Goal: Task Accomplishment & Management: Manage account settings

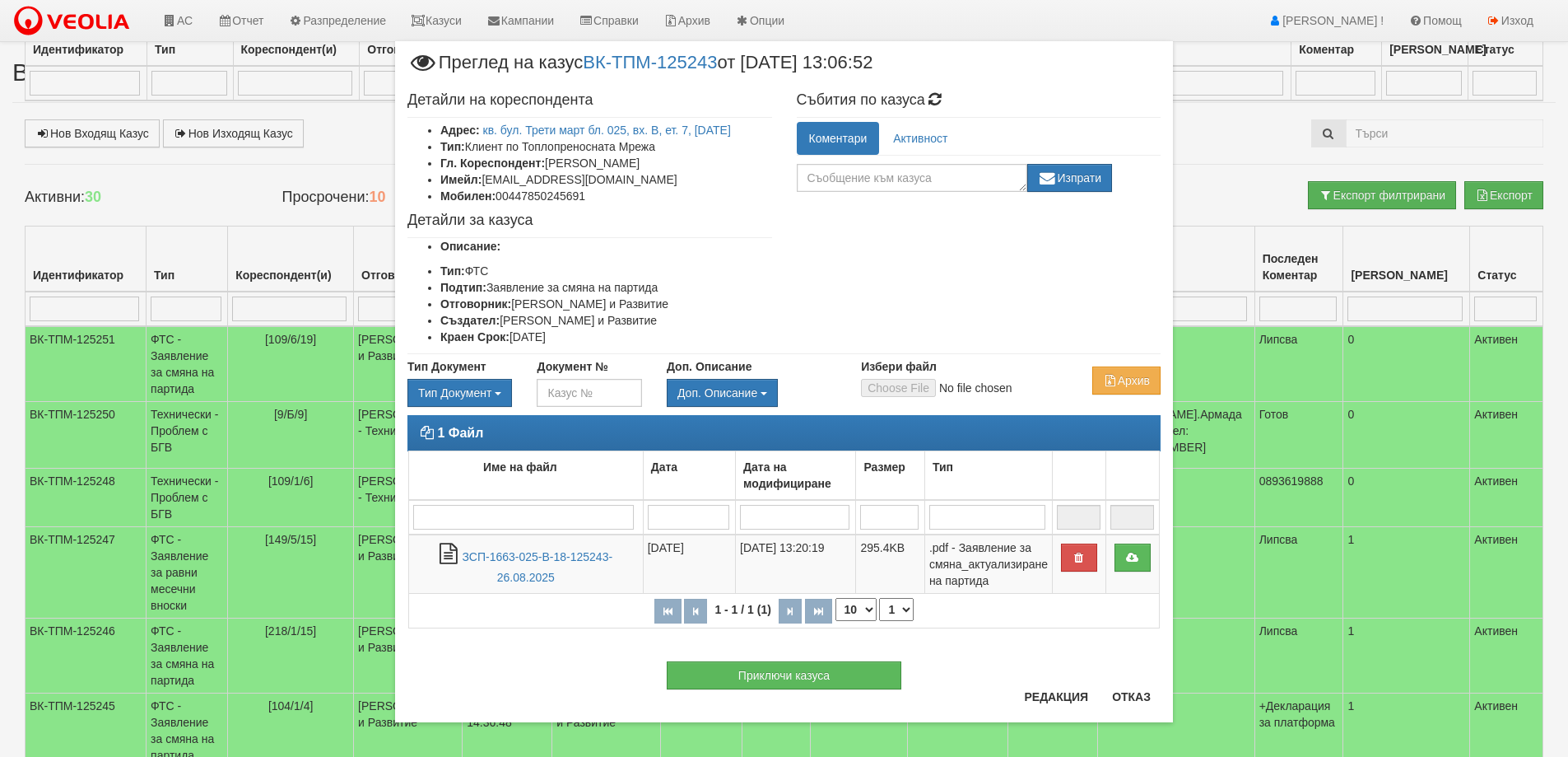
scroll to position [490, 0]
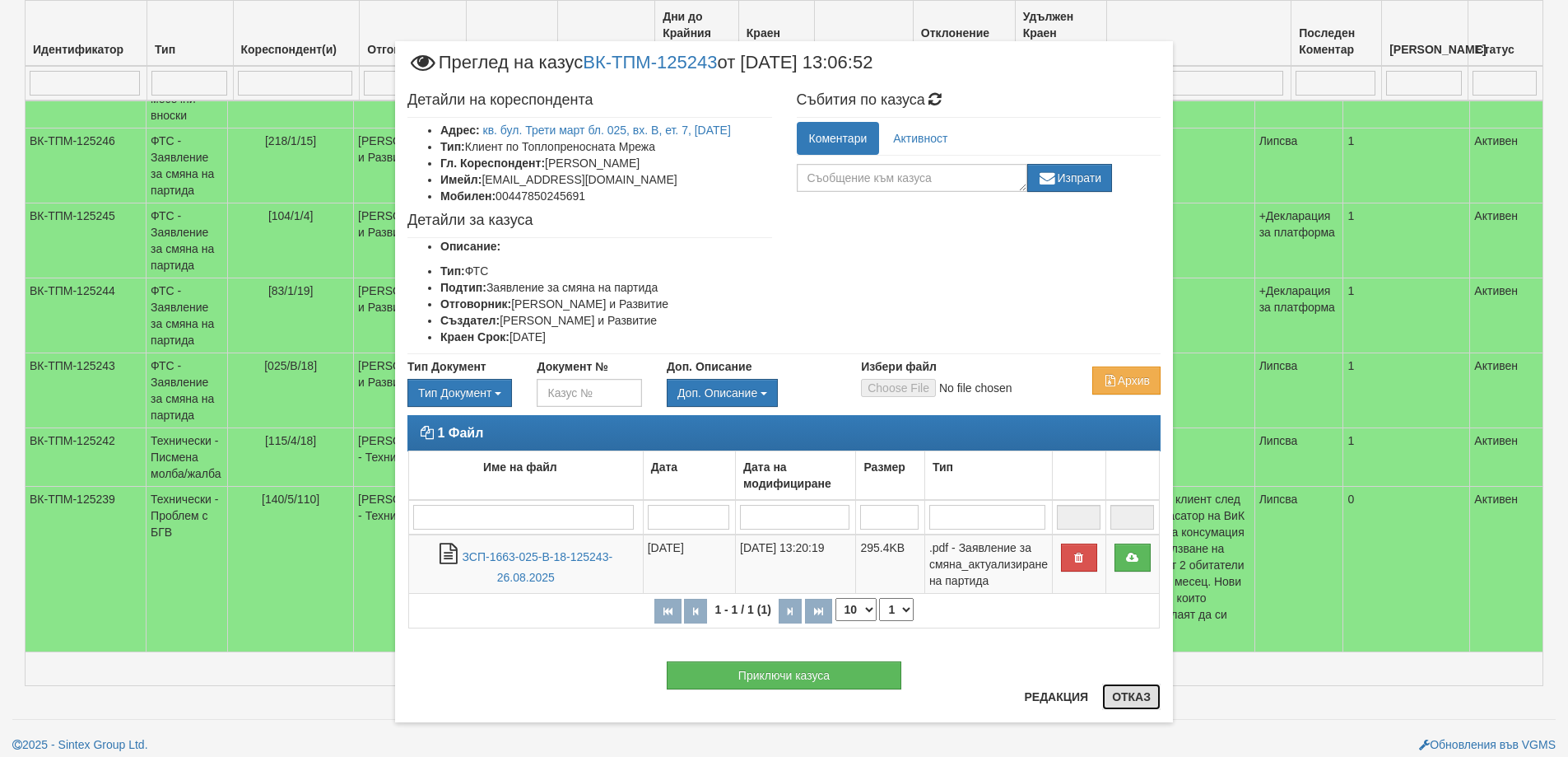
drag, startPoint x: 1124, startPoint y: 699, endPoint x: 1114, endPoint y: 699, distance: 10.0
click at [1124, 699] on button "Отказ" at bounding box center [1131, 697] width 58 height 27
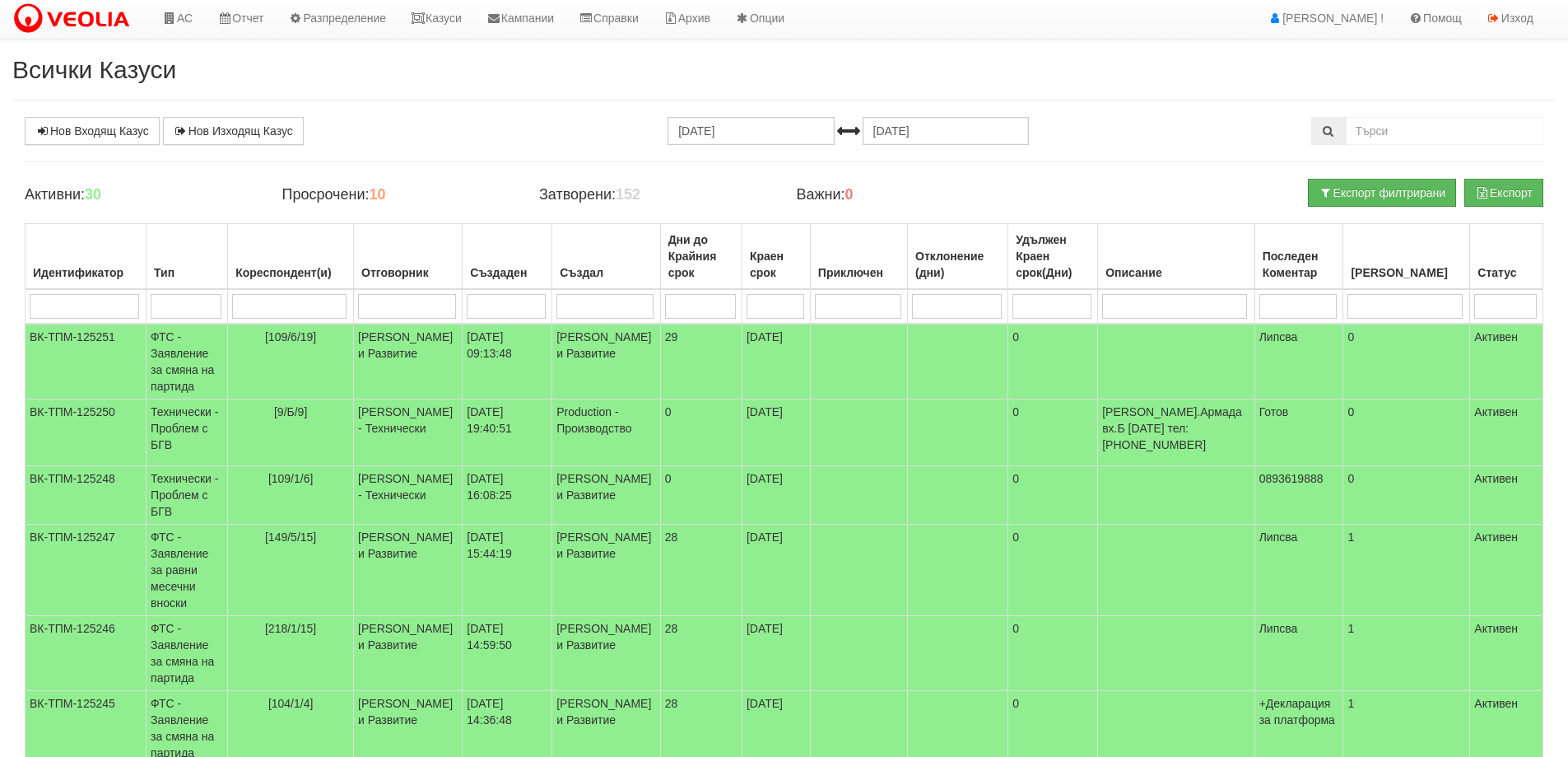
scroll to position [0, 0]
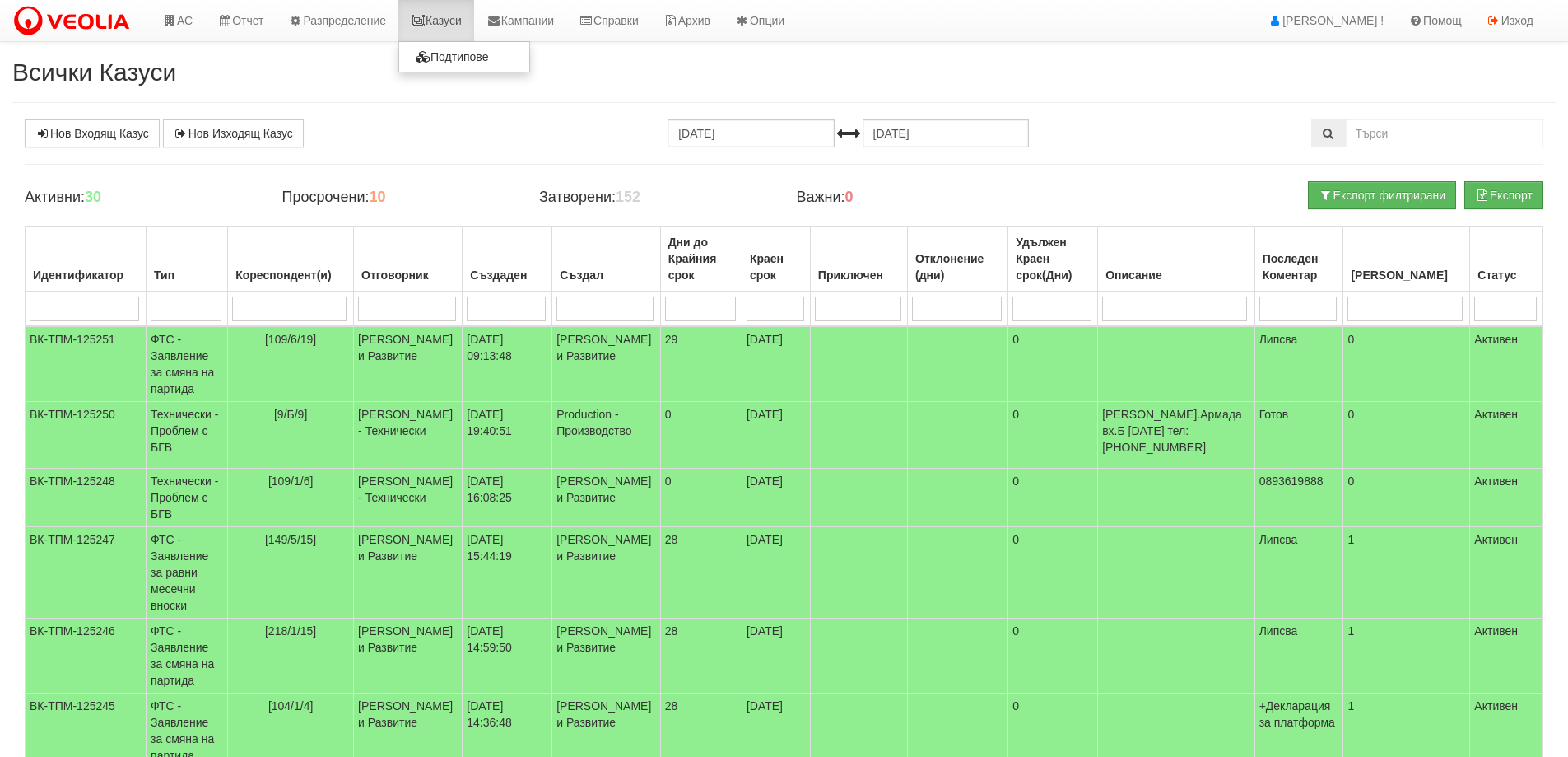
click at [442, 26] on link "Казуси" at bounding box center [436, 21] width 75 height 42
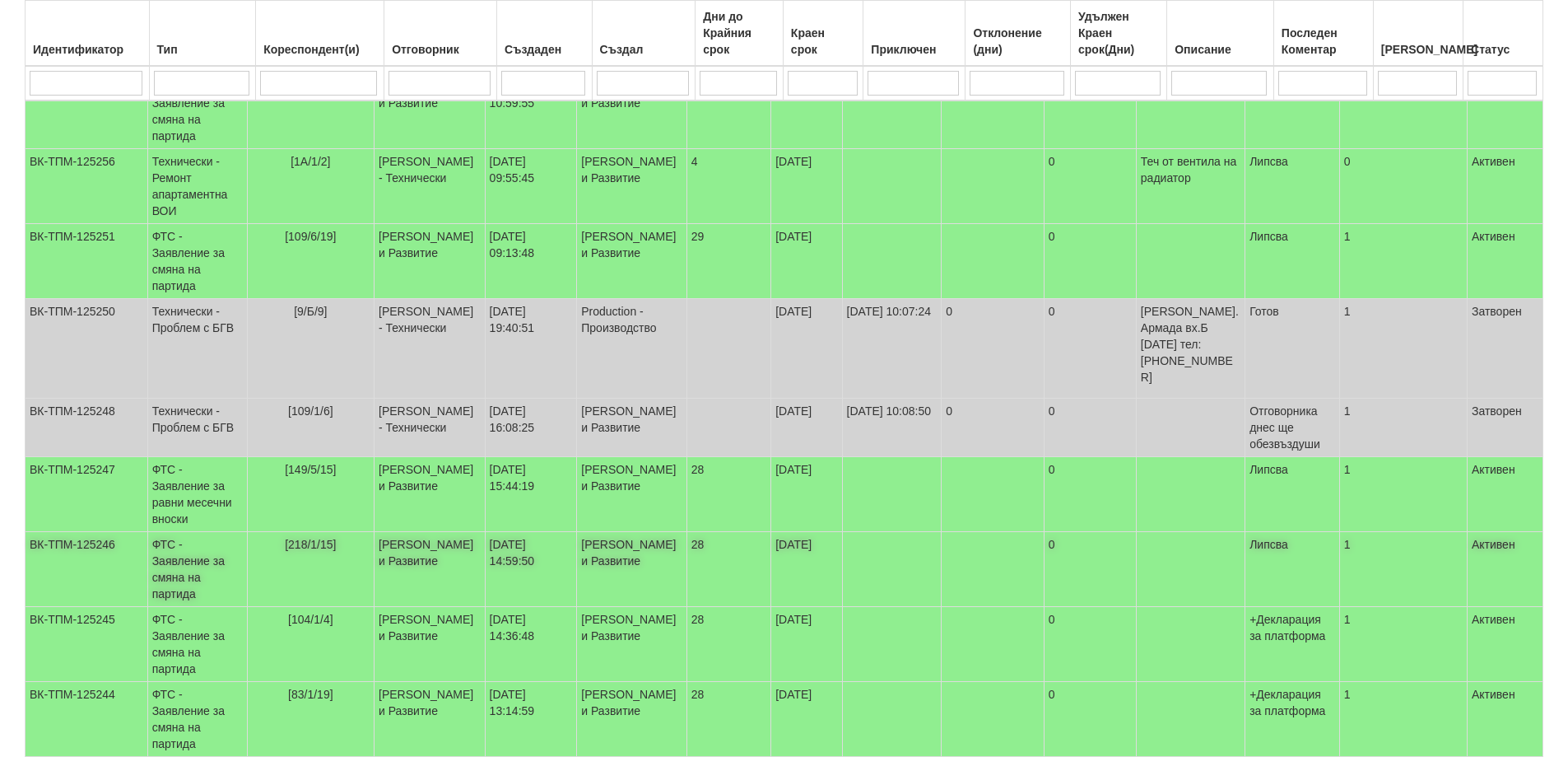
scroll to position [309, 0]
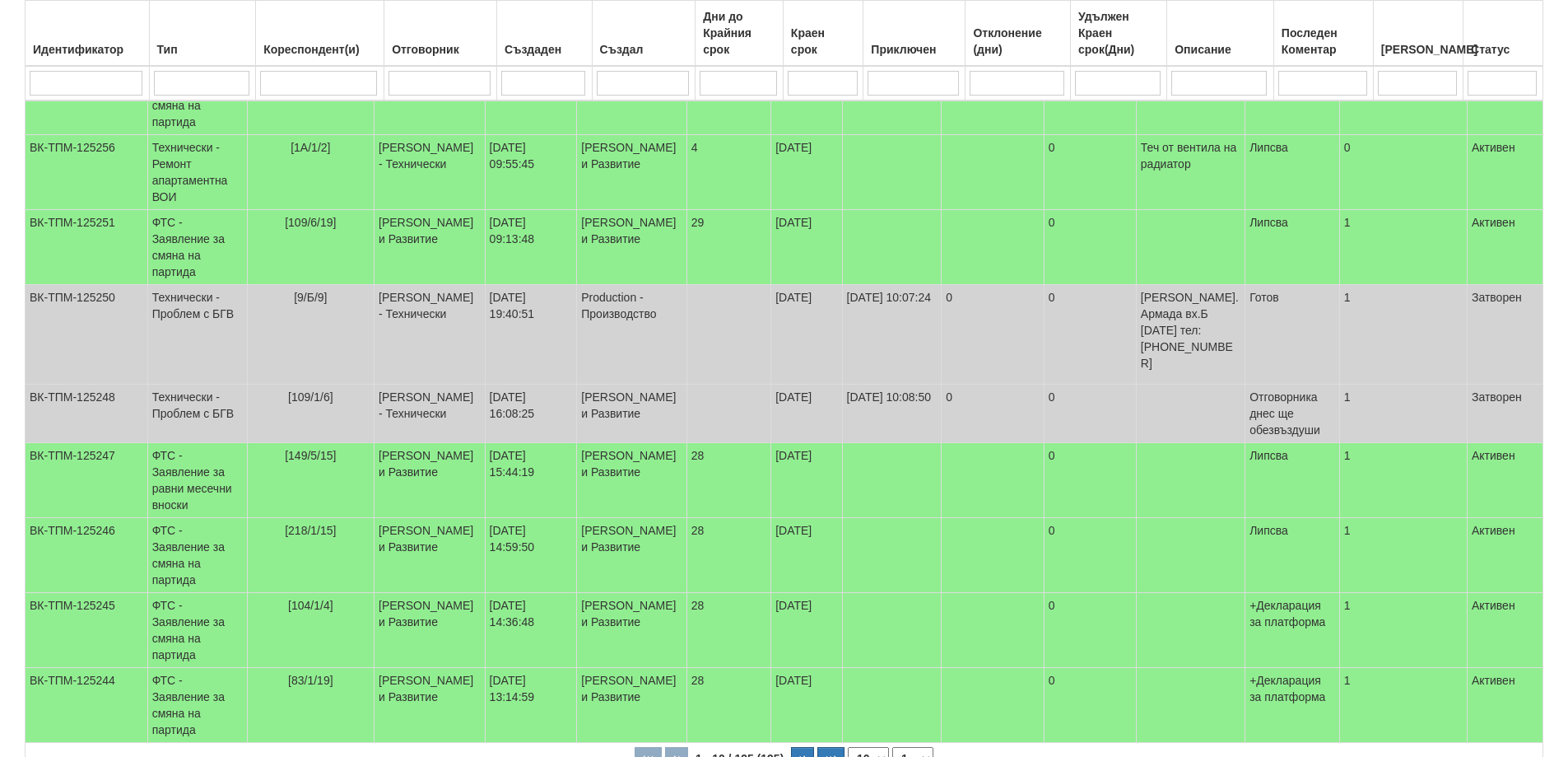
click at [879, 747] on select "10 20 30 40" at bounding box center [869, 758] width 42 height 23
select select "40"
click at [851, 756] on select "10 20 30 40" at bounding box center [869, 758] width 42 height 23
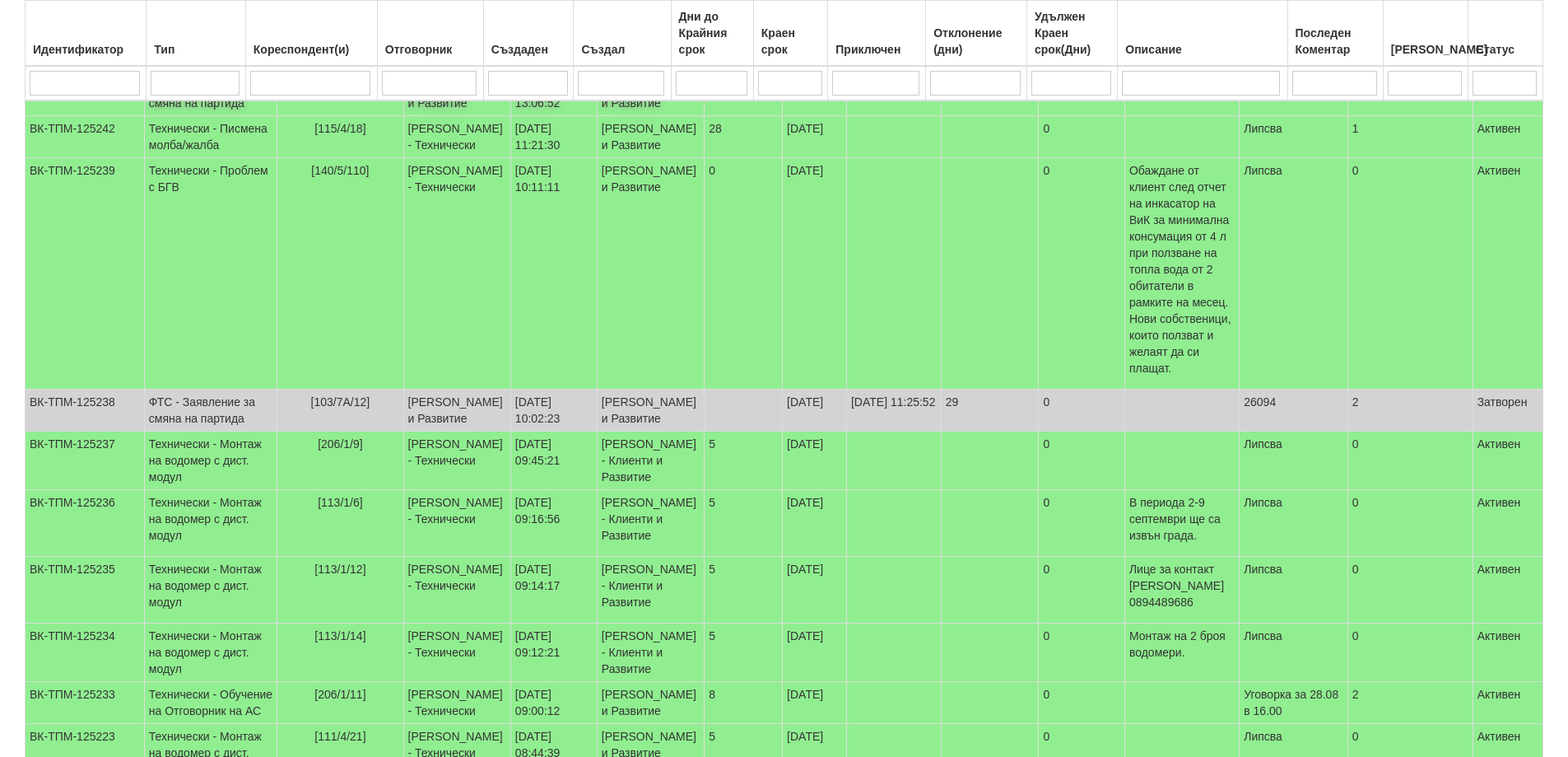
scroll to position [720, 0]
click at [183, 118] on td "ФТС - Заявление за смяна на партида" at bounding box center [210, 96] width 133 height 42
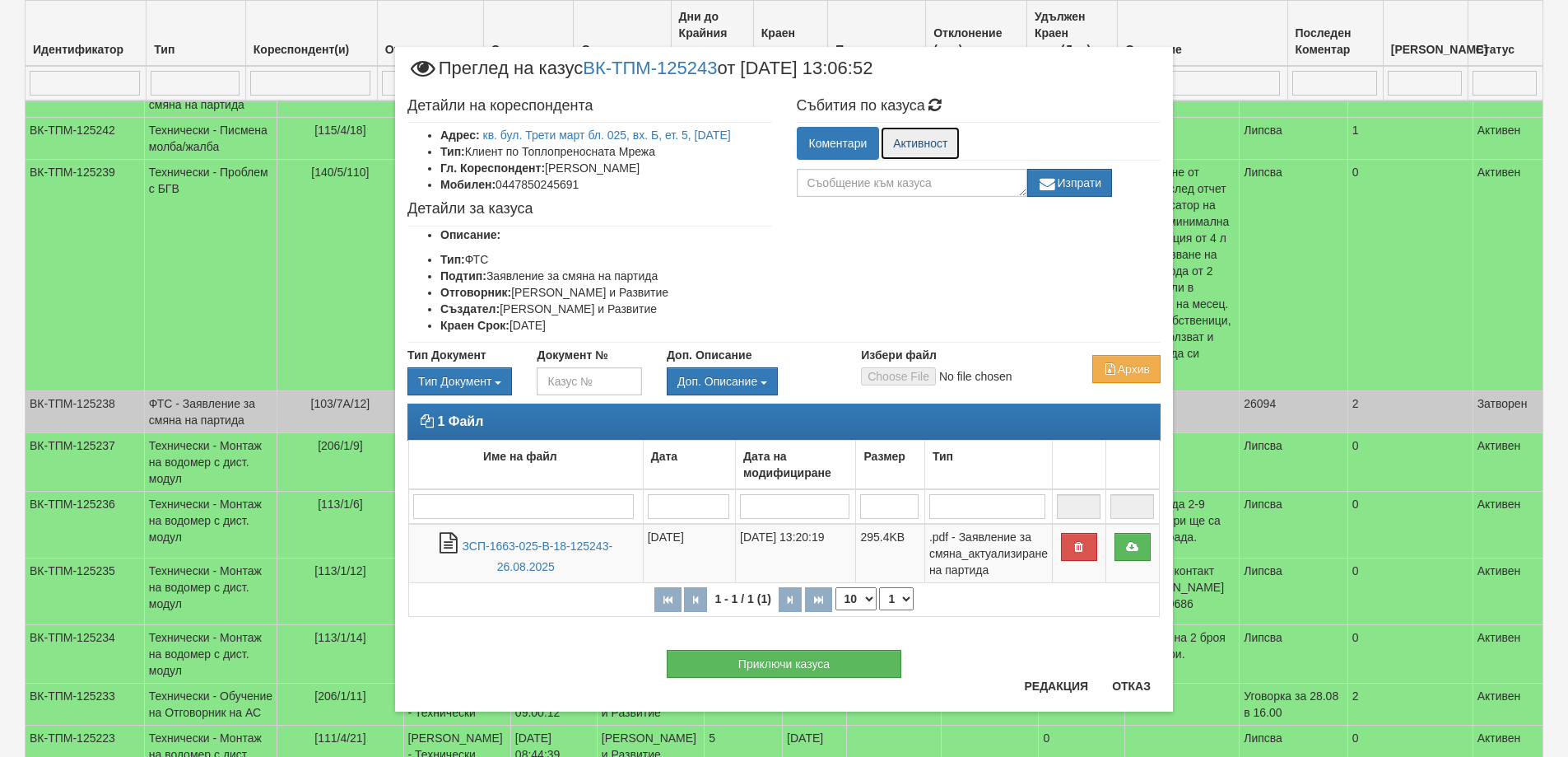
click at [924, 143] on link "Активност" at bounding box center [920, 143] width 79 height 33
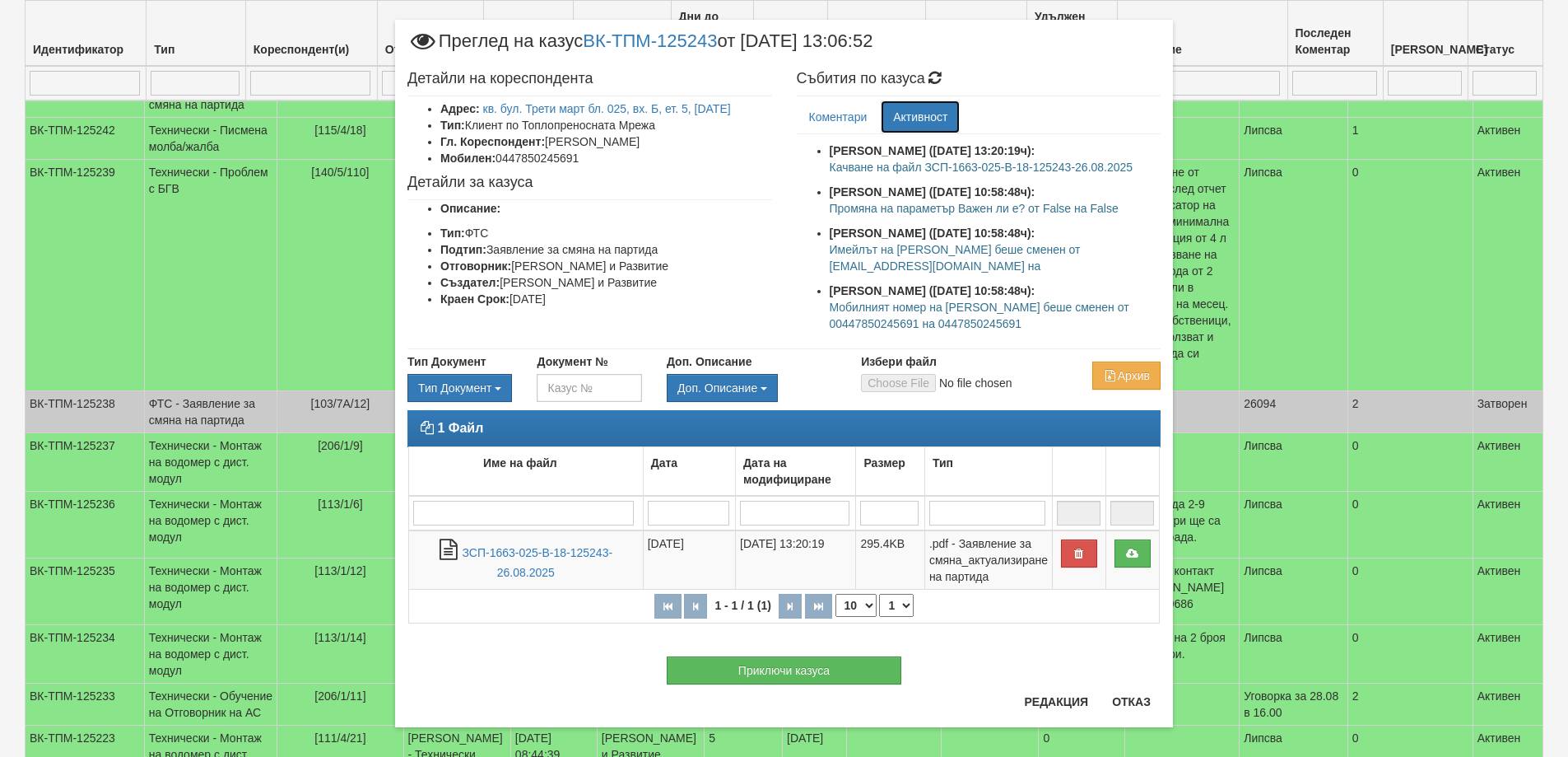
scroll to position [33, 0]
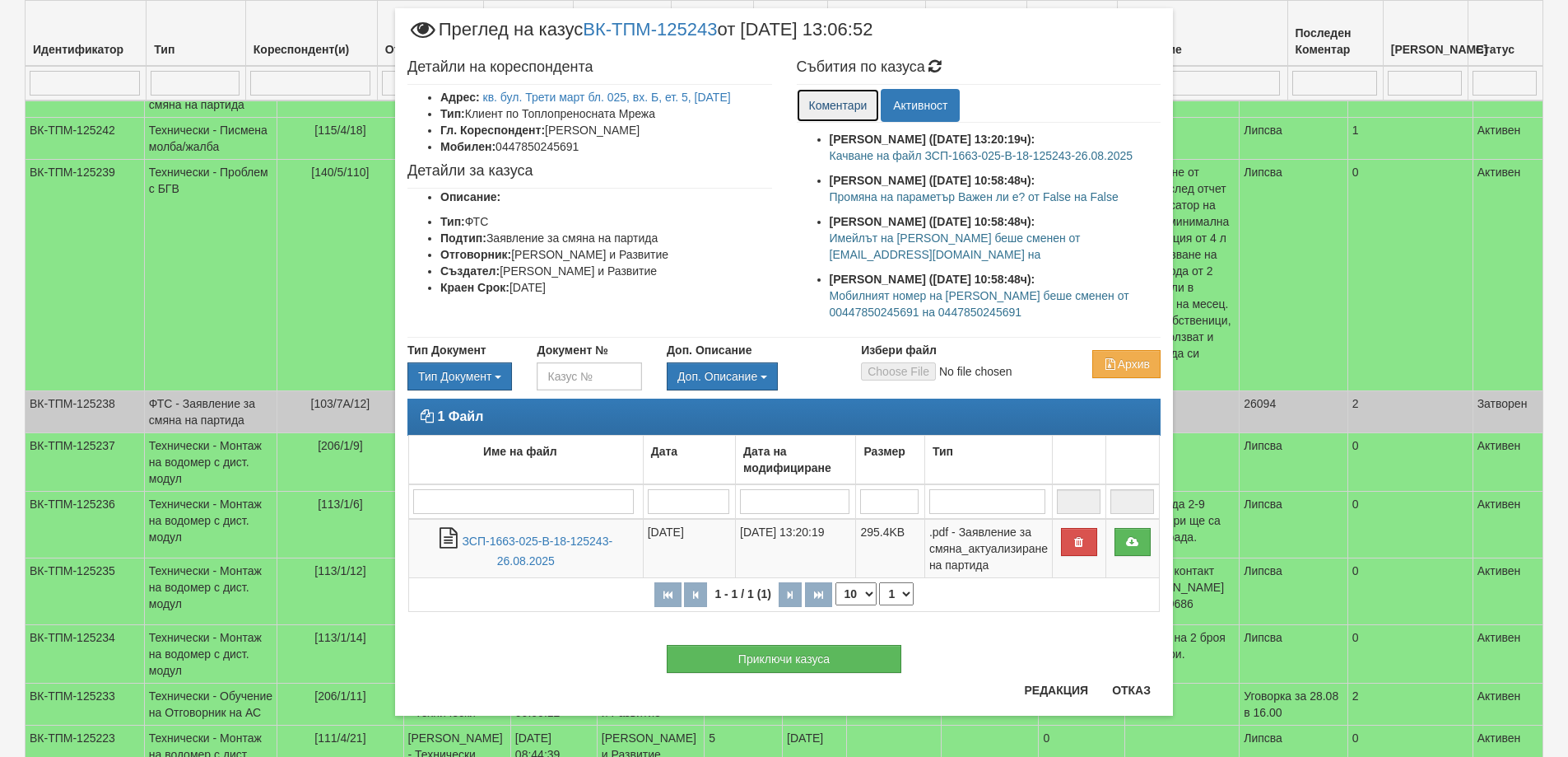
click at [837, 106] on link "Коментари" at bounding box center [839, 105] width 83 height 33
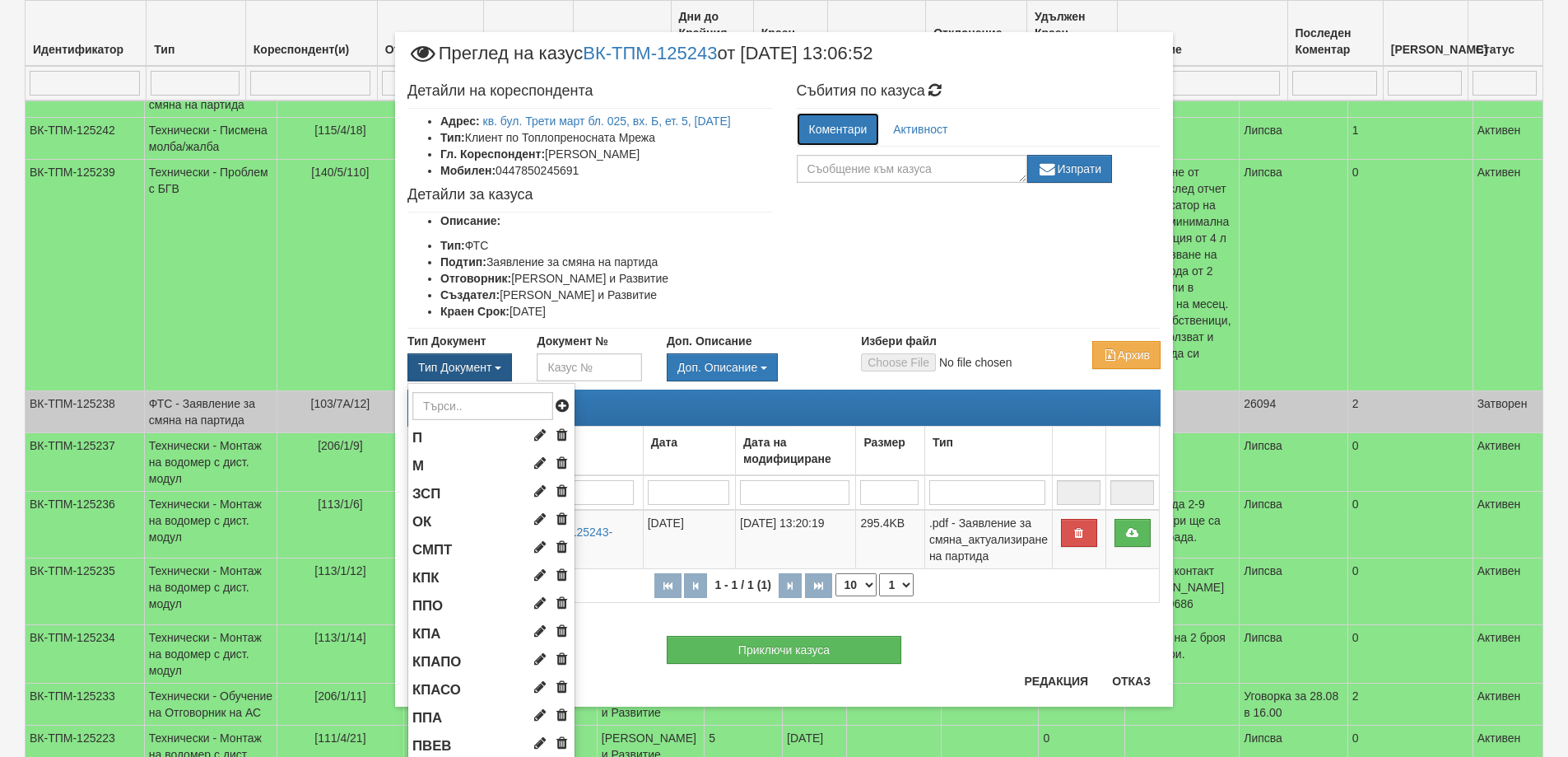
scroll to position [0, 0]
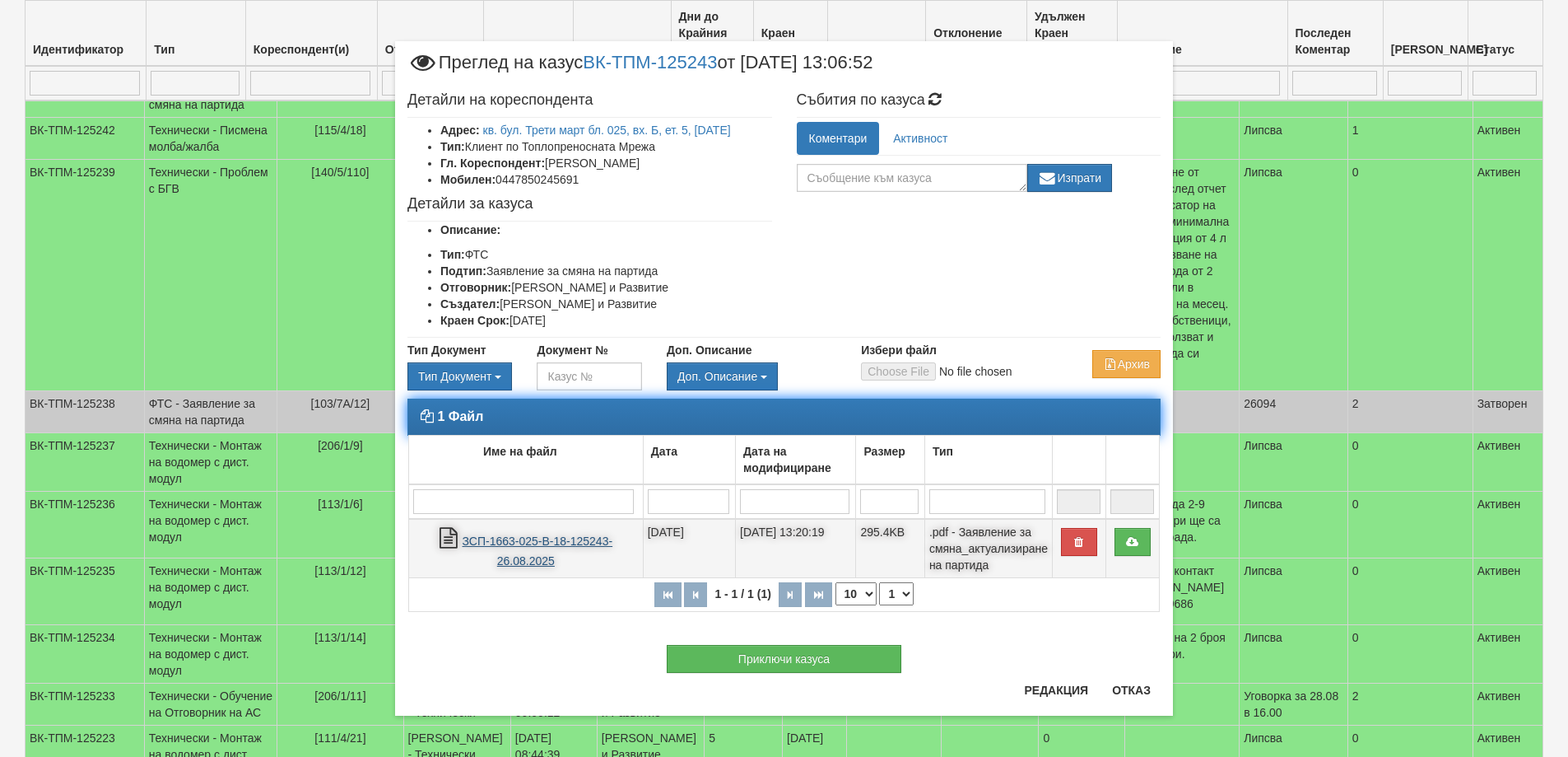
click at [515, 539] on link "ЗСП-1663-025-В-18-125243-26.08.2025" at bounding box center [538, 551] width 151 height 34
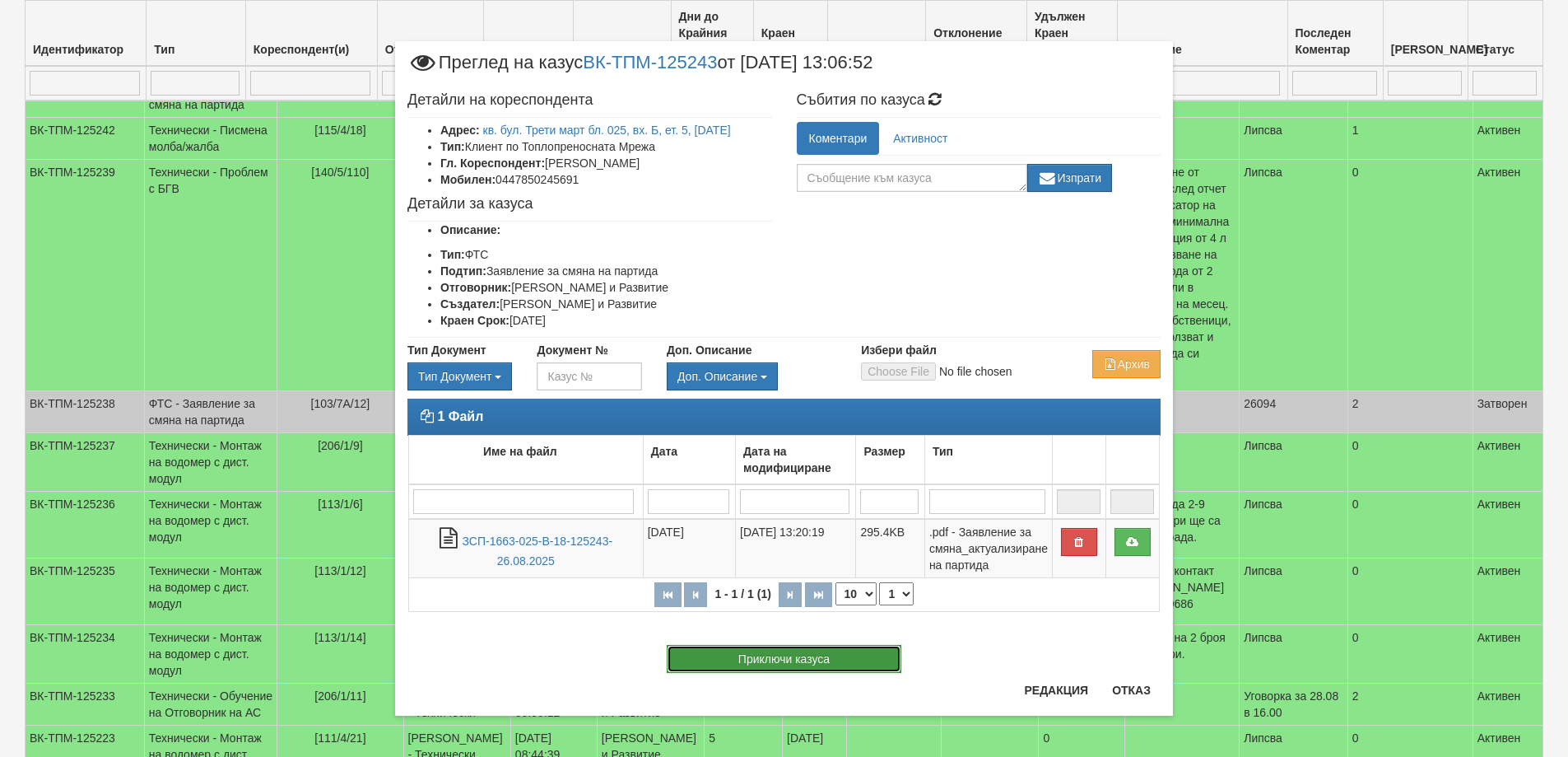
click at [799, 658] on button "Приключи казуса" at bounding box center [784, 659] width 235 height 28
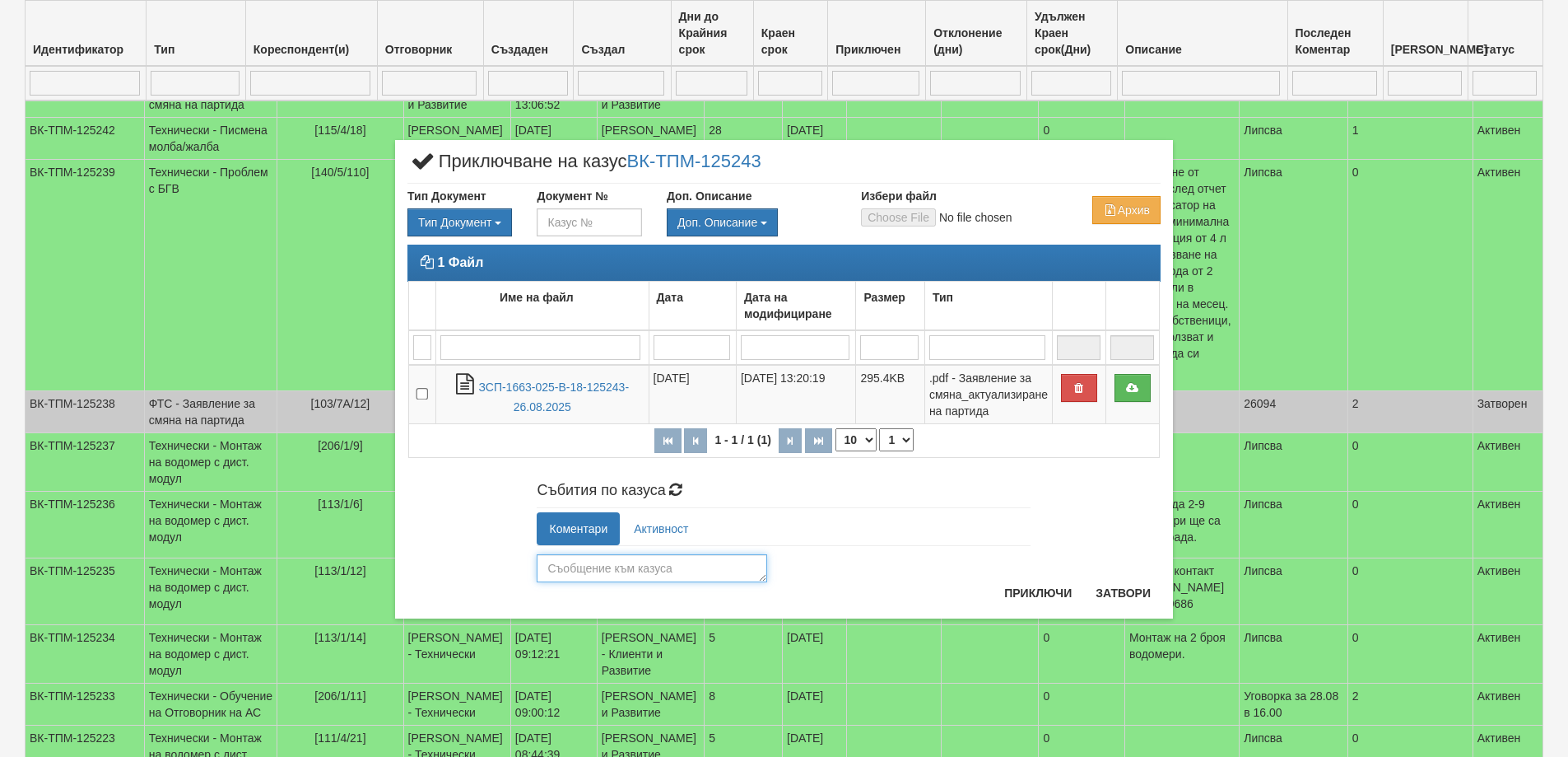
click at [642, 569] on textarea at bounding box center [652, 568] width 231 height 28
type textarea "25896"
click at [1026, 595] on button "Приключи" at bounding box center [1038, 593] width 87 height 27
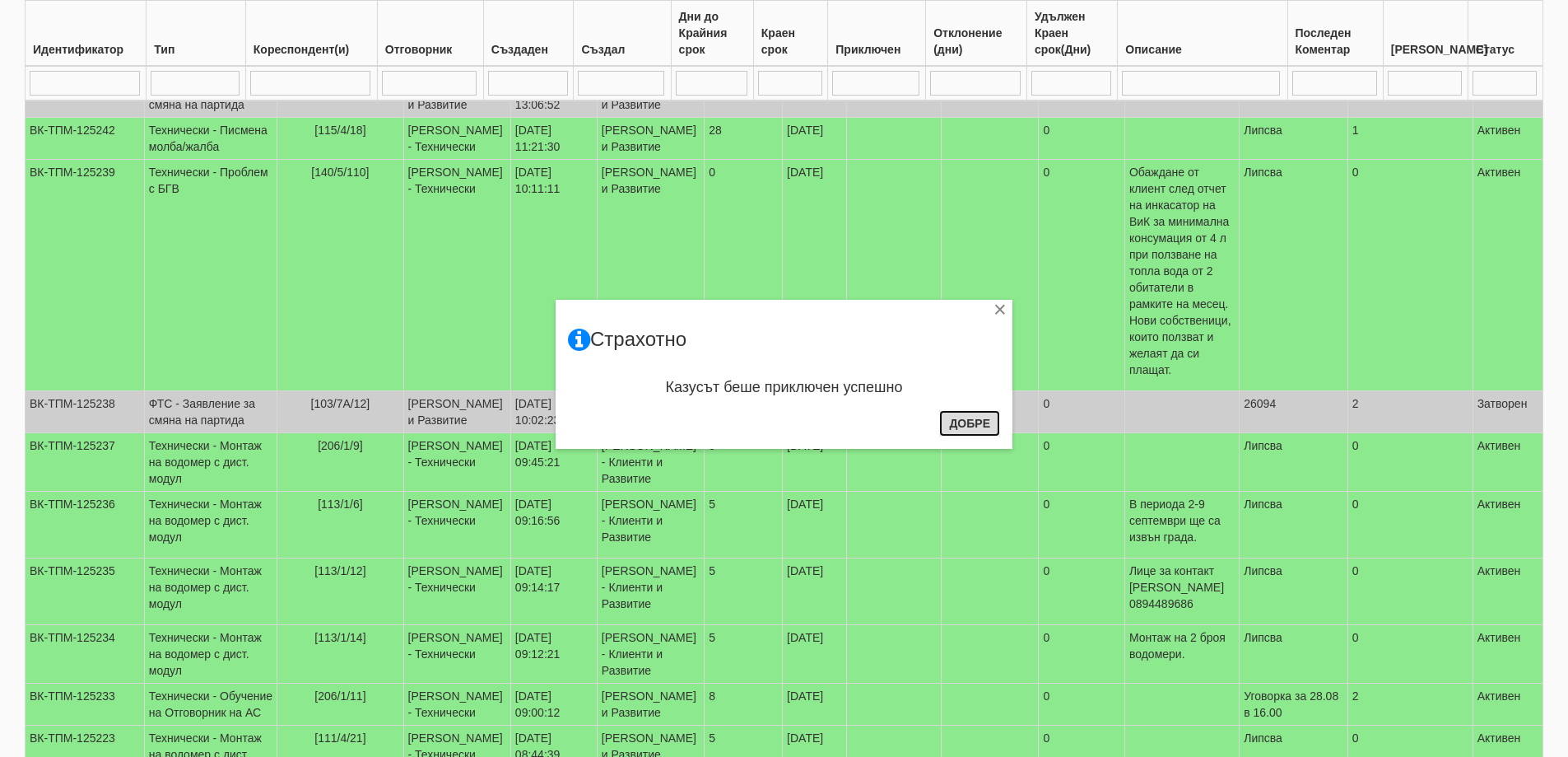
click at [979, 426] on button "Добре" at bounding box center [970, 423] width 61 height 27
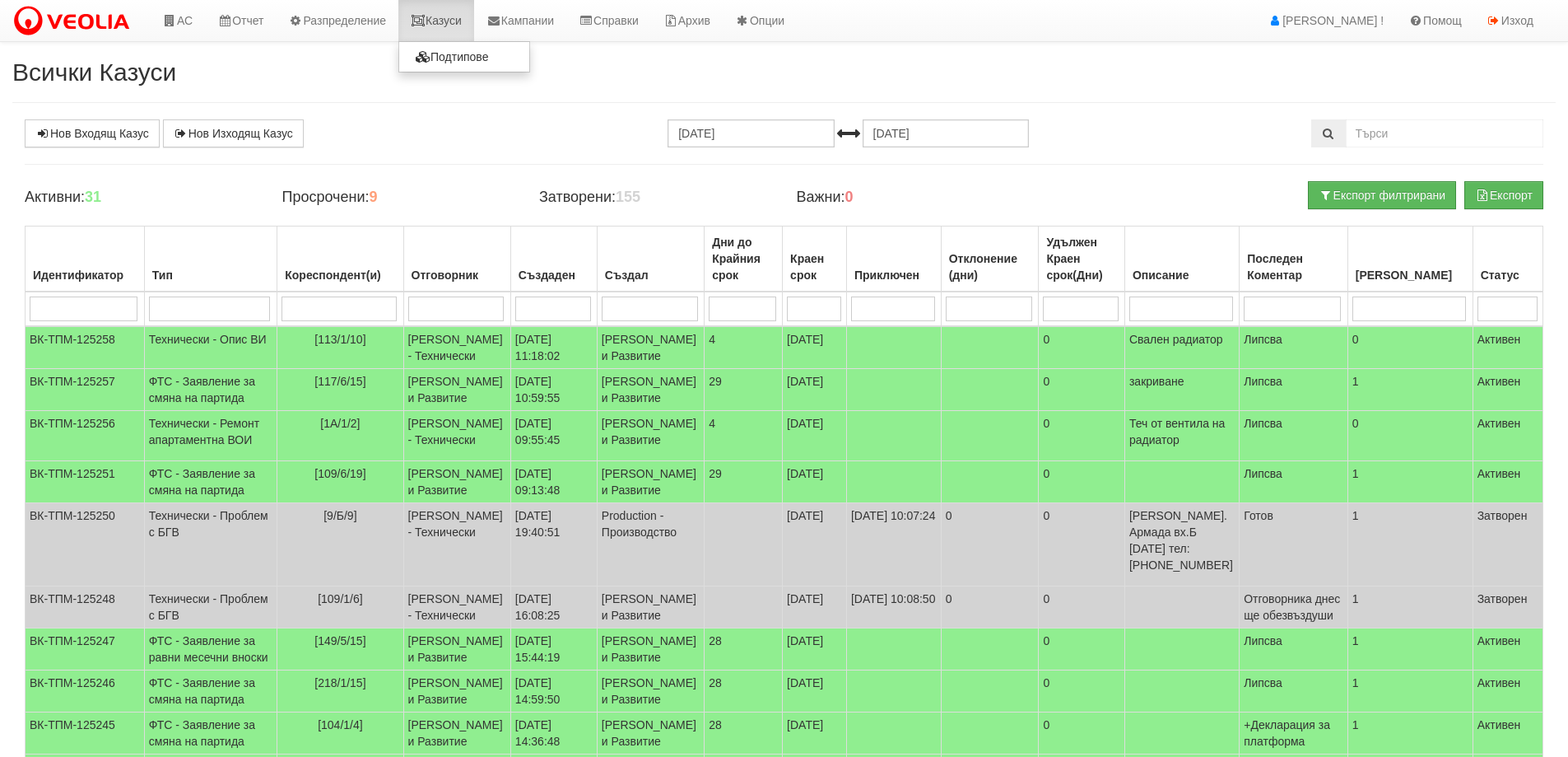
click at [454, 24] on link "Казуси" at bounding box center [436, 21] width 75 height 42
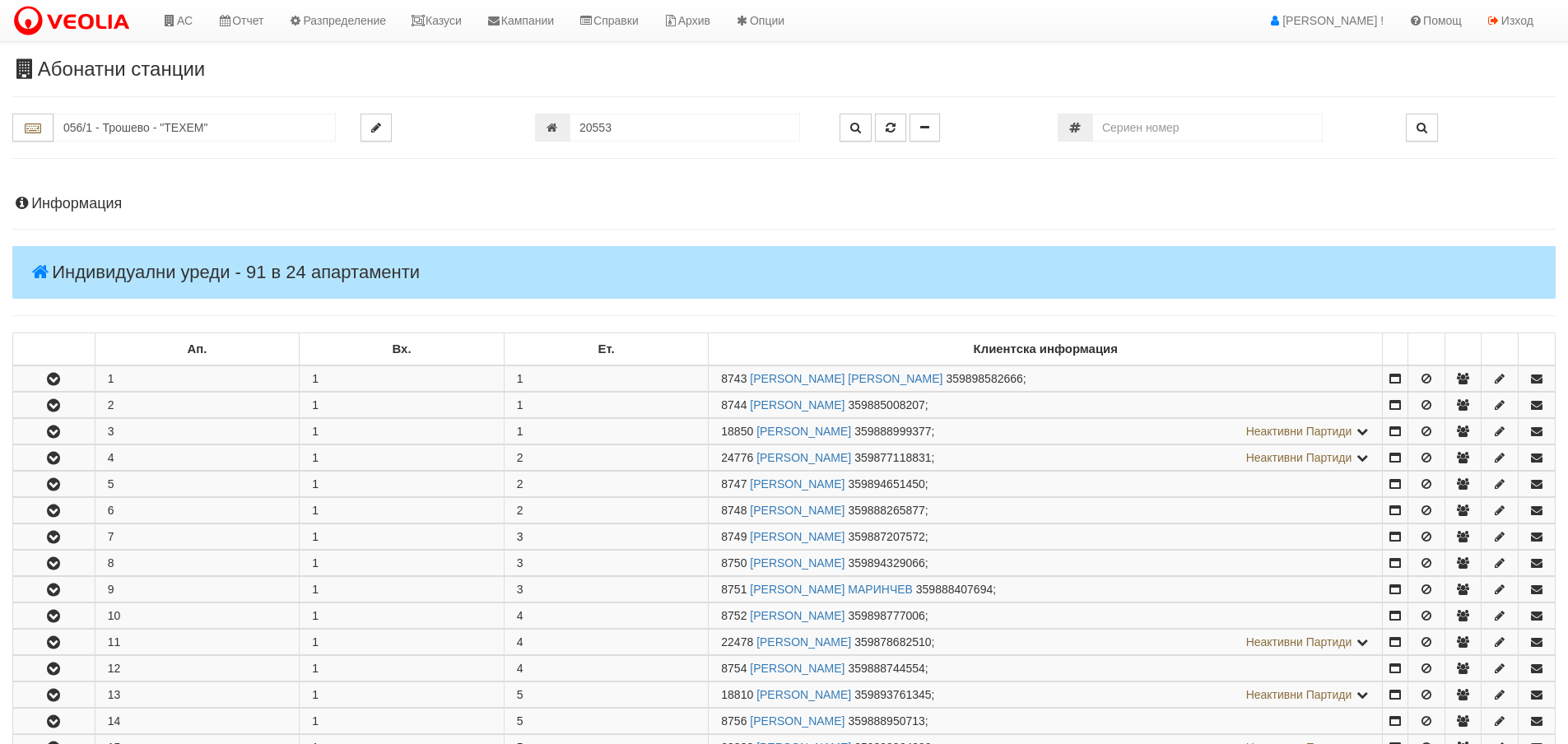
scroll to position [577, 0]
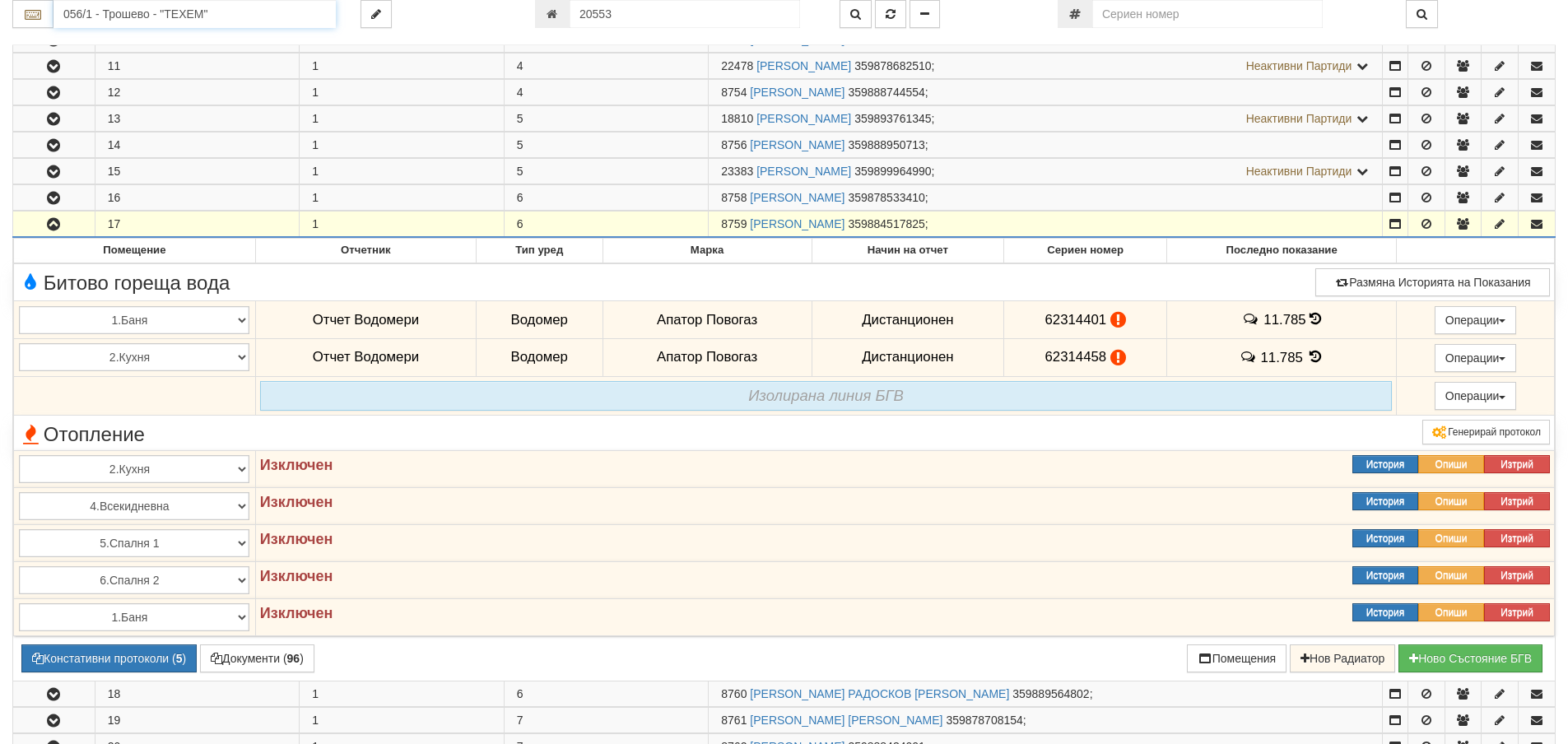
click at [89, 5] on input "056/1 - Трошево - "ТЕХЕМ"" at bounding box center [194, 14] width 282 height 28
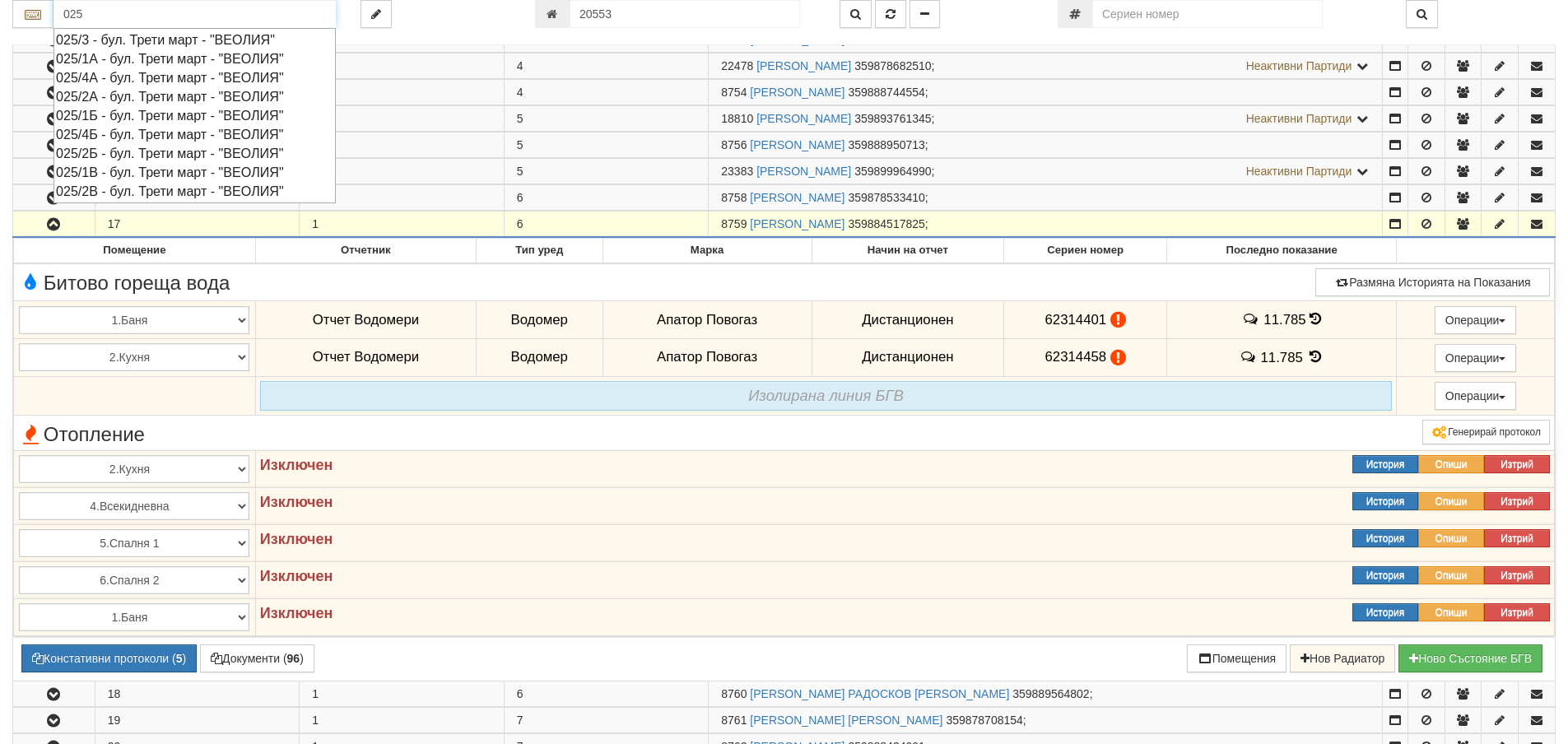
click at [87, 156] on div "025/2Б - бул. Трети март - "ВЕОЛИЯ"" at bounding box center [195, 153] width 277 height 19
type input "025/2Б - бул. Трети март - "ВЕОЛИЯ""
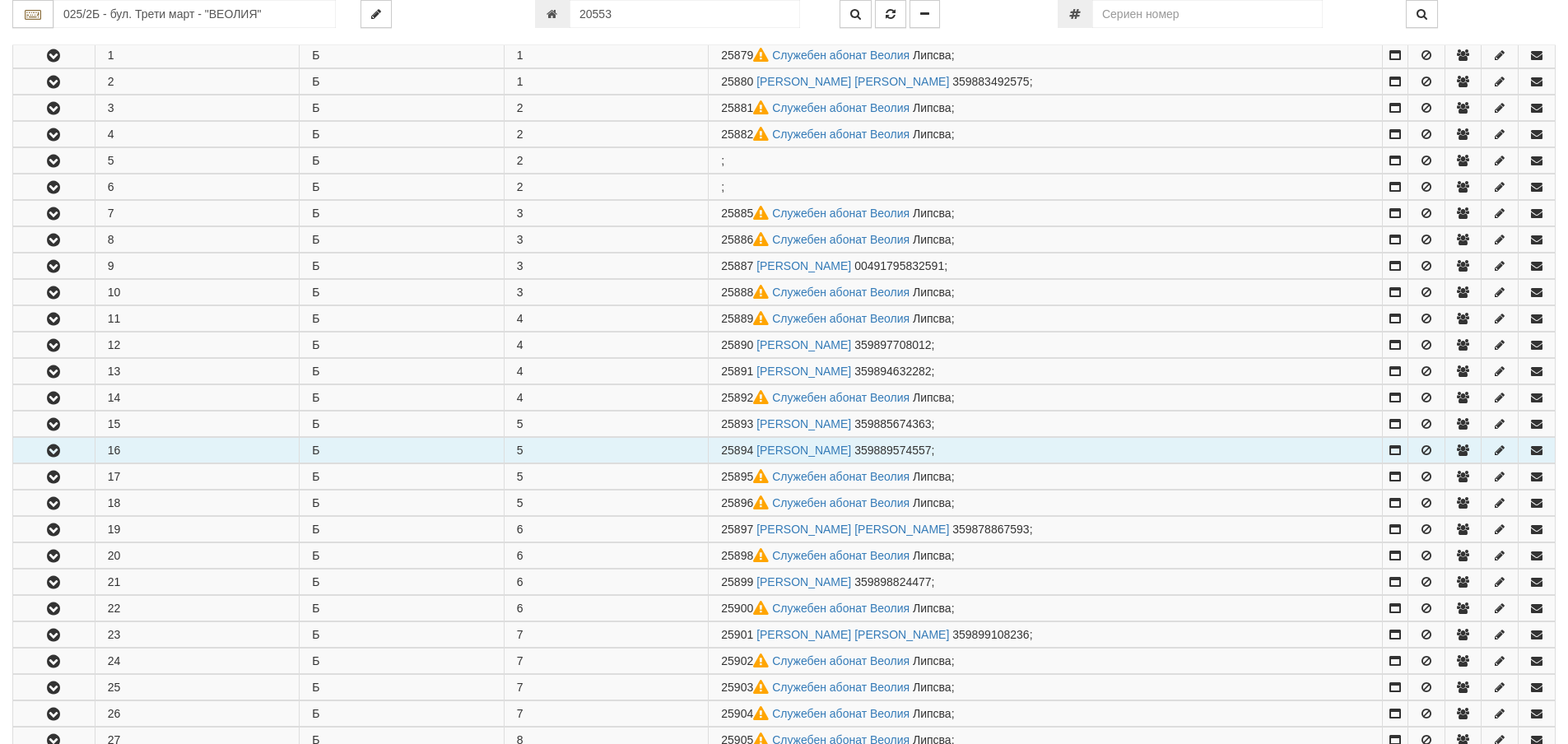
scroll to position [329, 0]
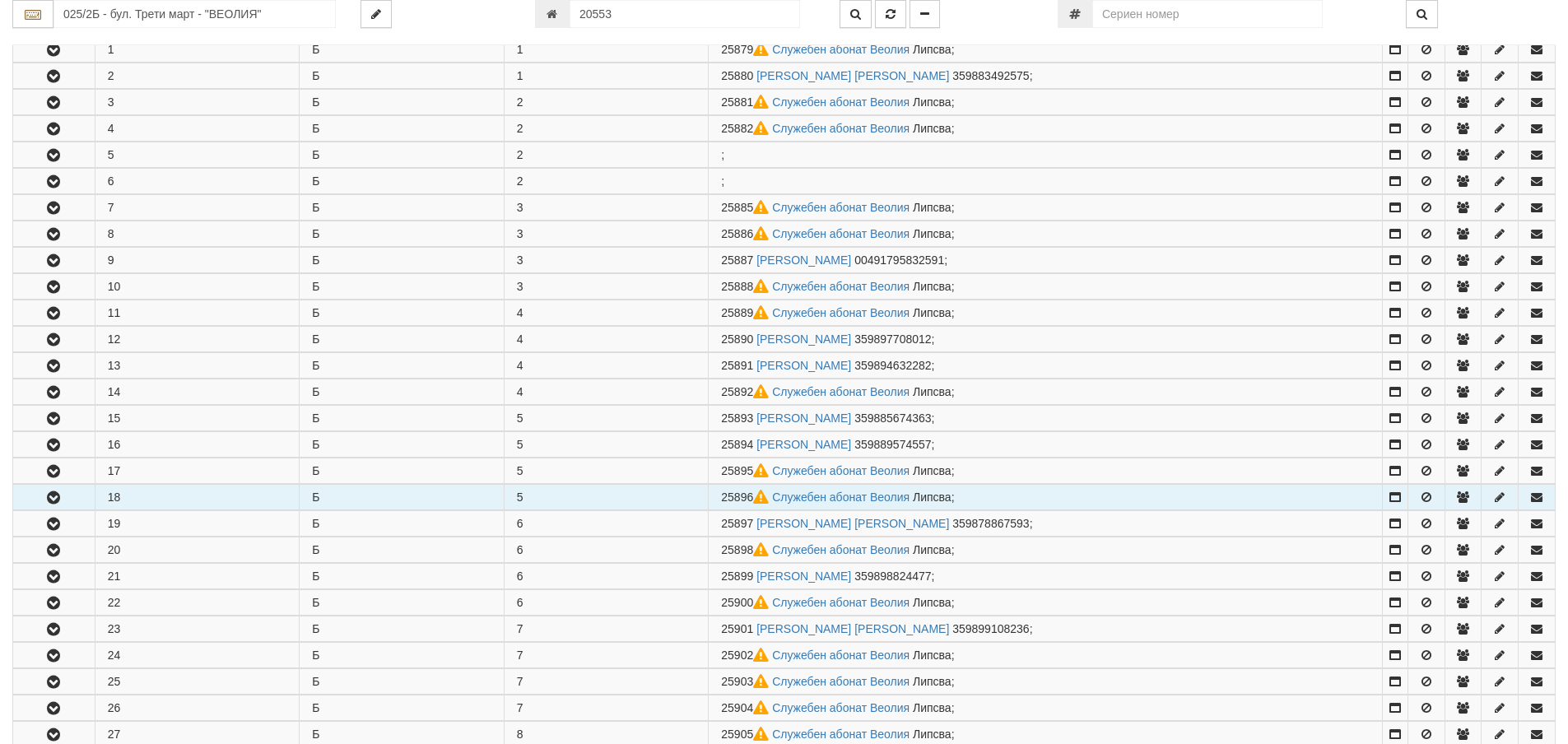
click at [48, 499] on icon "button" at bounding box center [53, 498] width 20 height 12
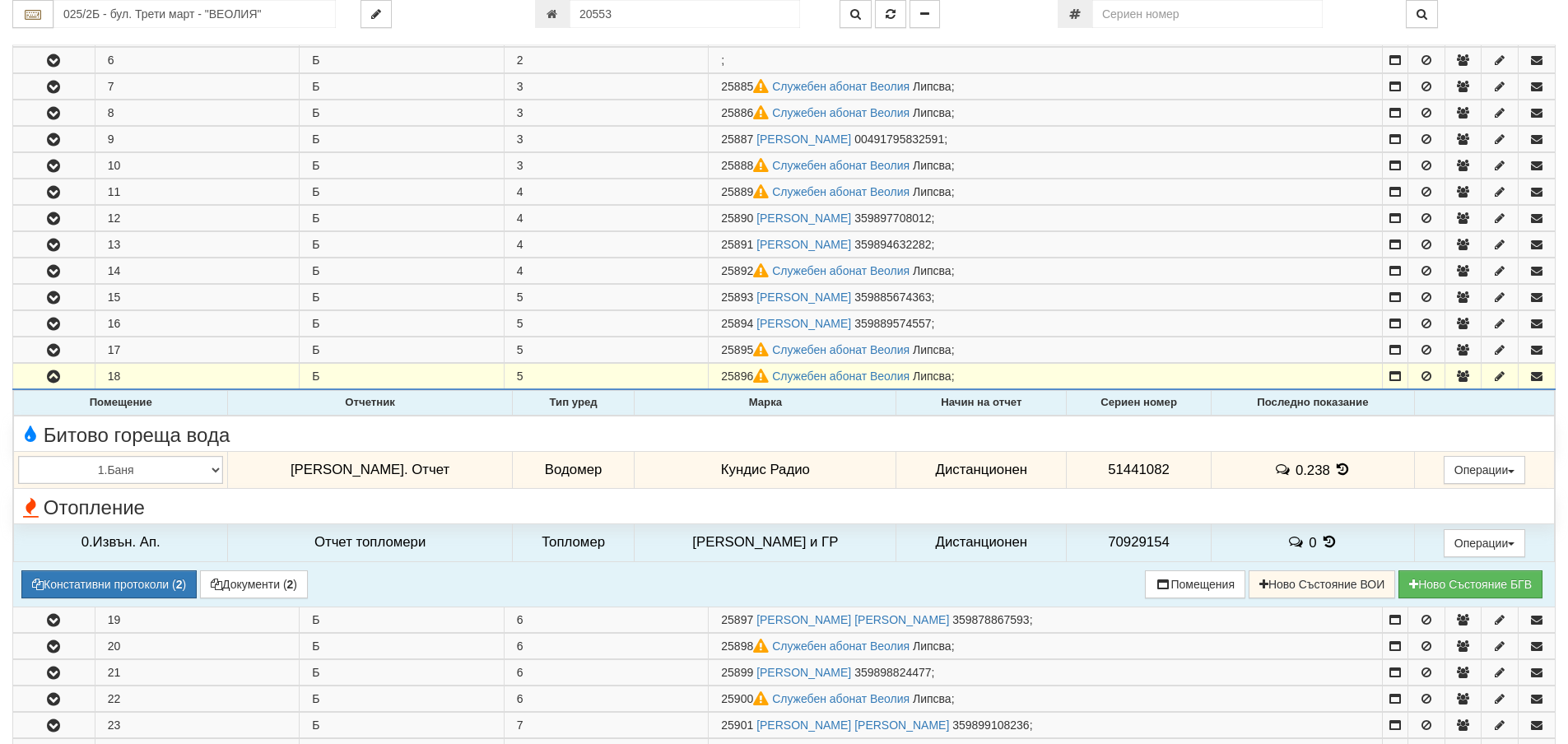
scroll to position [494, 0]
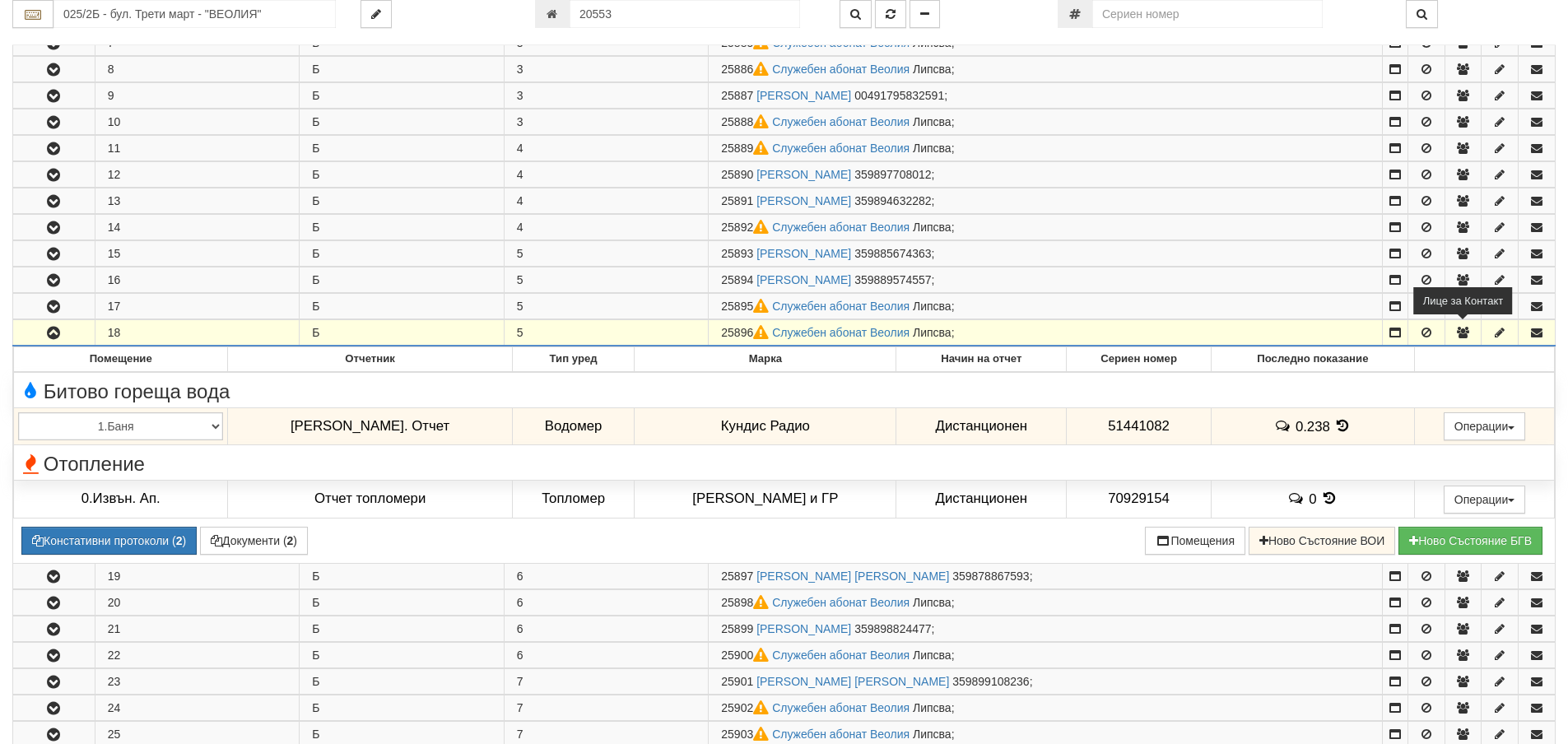
click at [1465, 334] on icon "button" at bounding box center [1463, 333] width 15 height 12
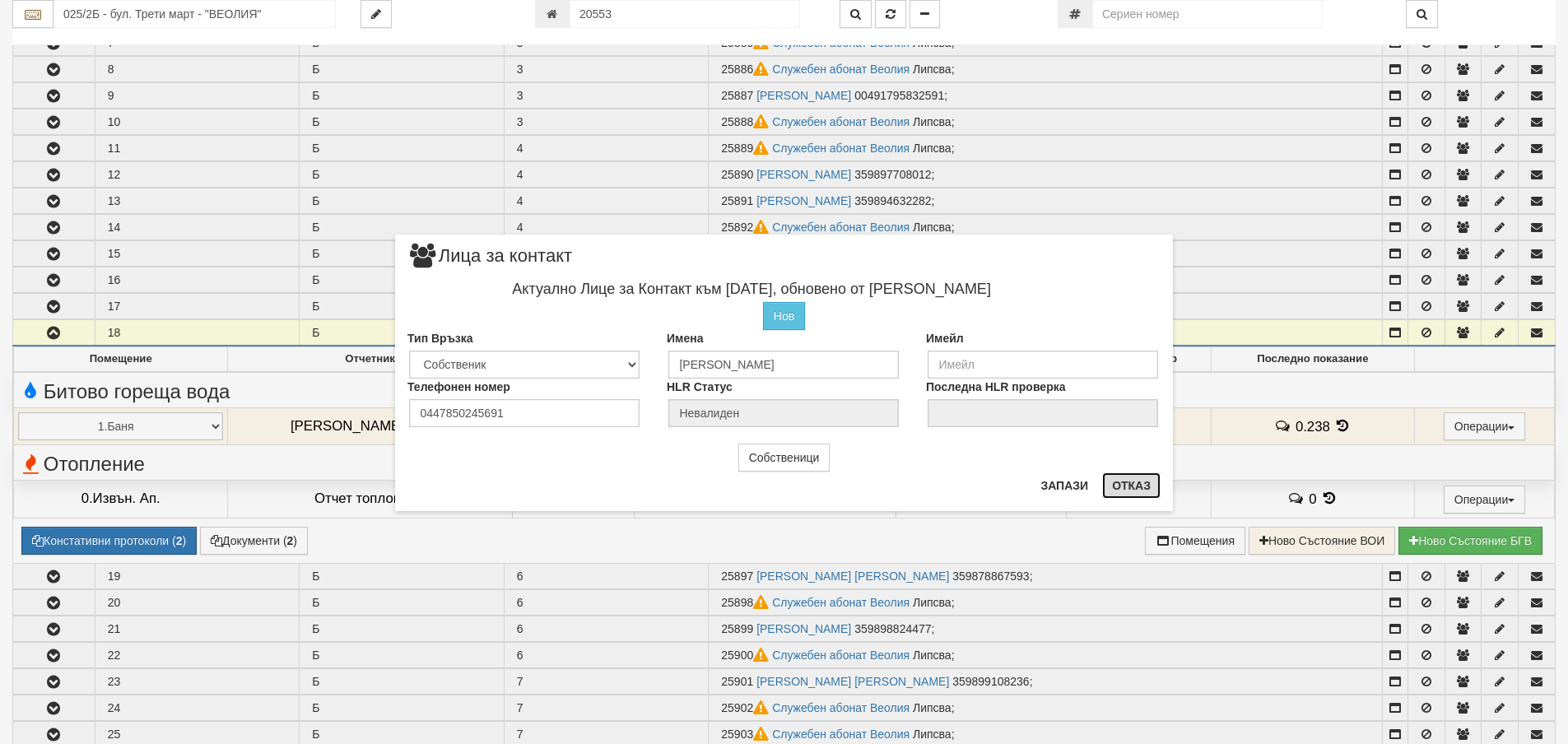
click at [1133, 480] on button "Отказ" at bounding box center [1131, 485] width 58 height 27
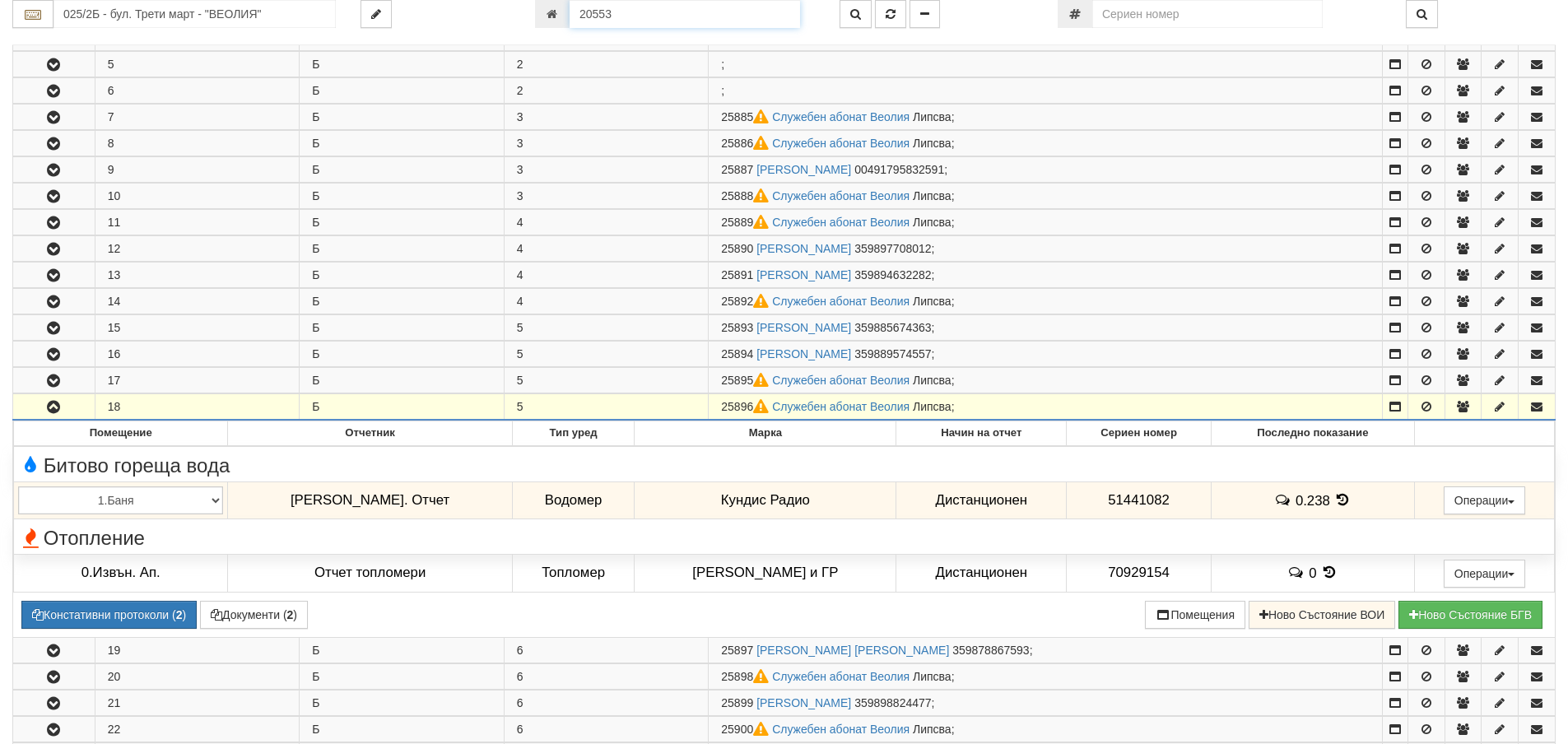
drag, startPoint x: 612, startPoint y: 12, endPoint x: 569, endPoint y: 12, distance: 43.0
click at [570, 12] on input "20553" at bounding box center [684, 14] width 231 height 28
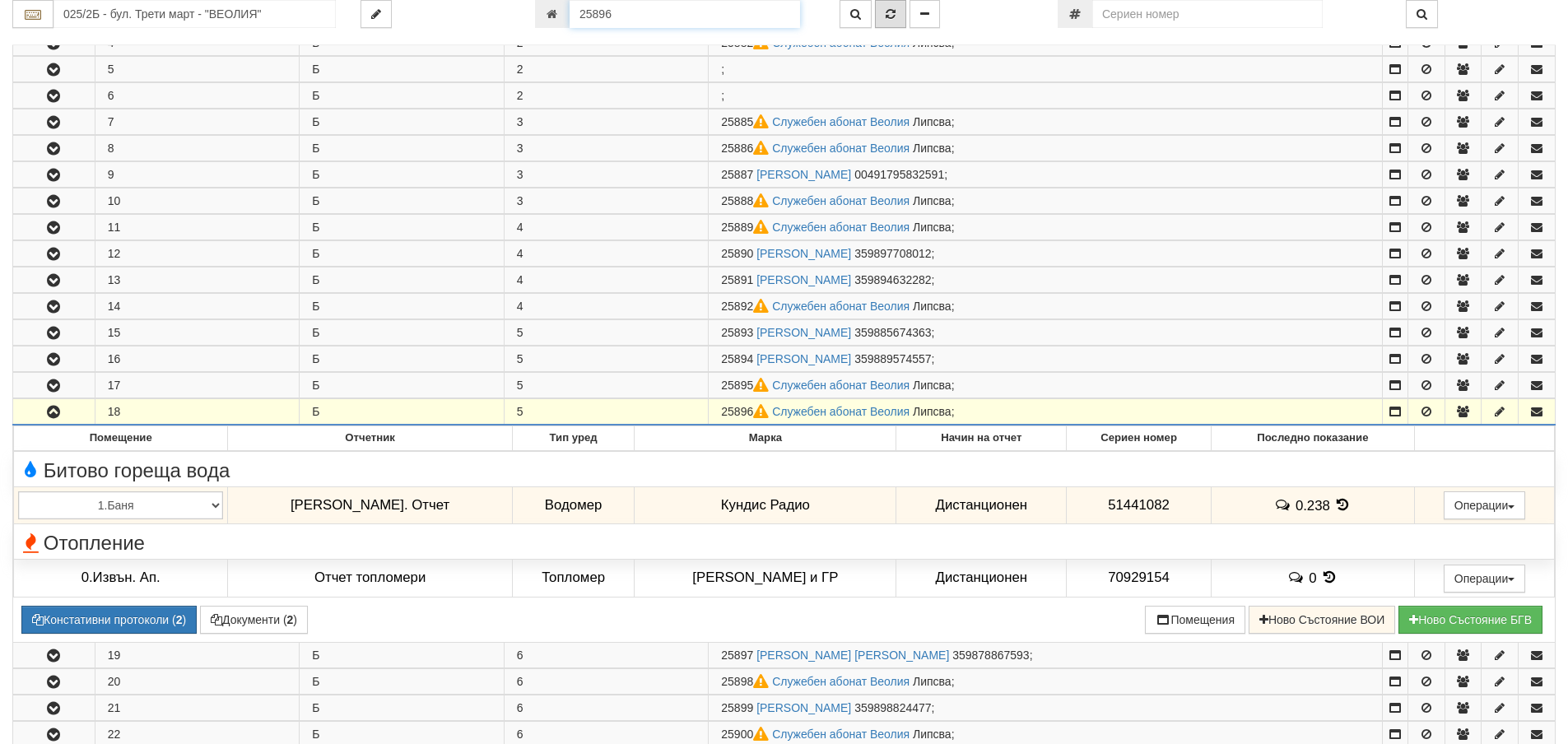
type input "25896"
click at [892, 17] on icon "button" at bounding box center [890, 14] width 10 height 12
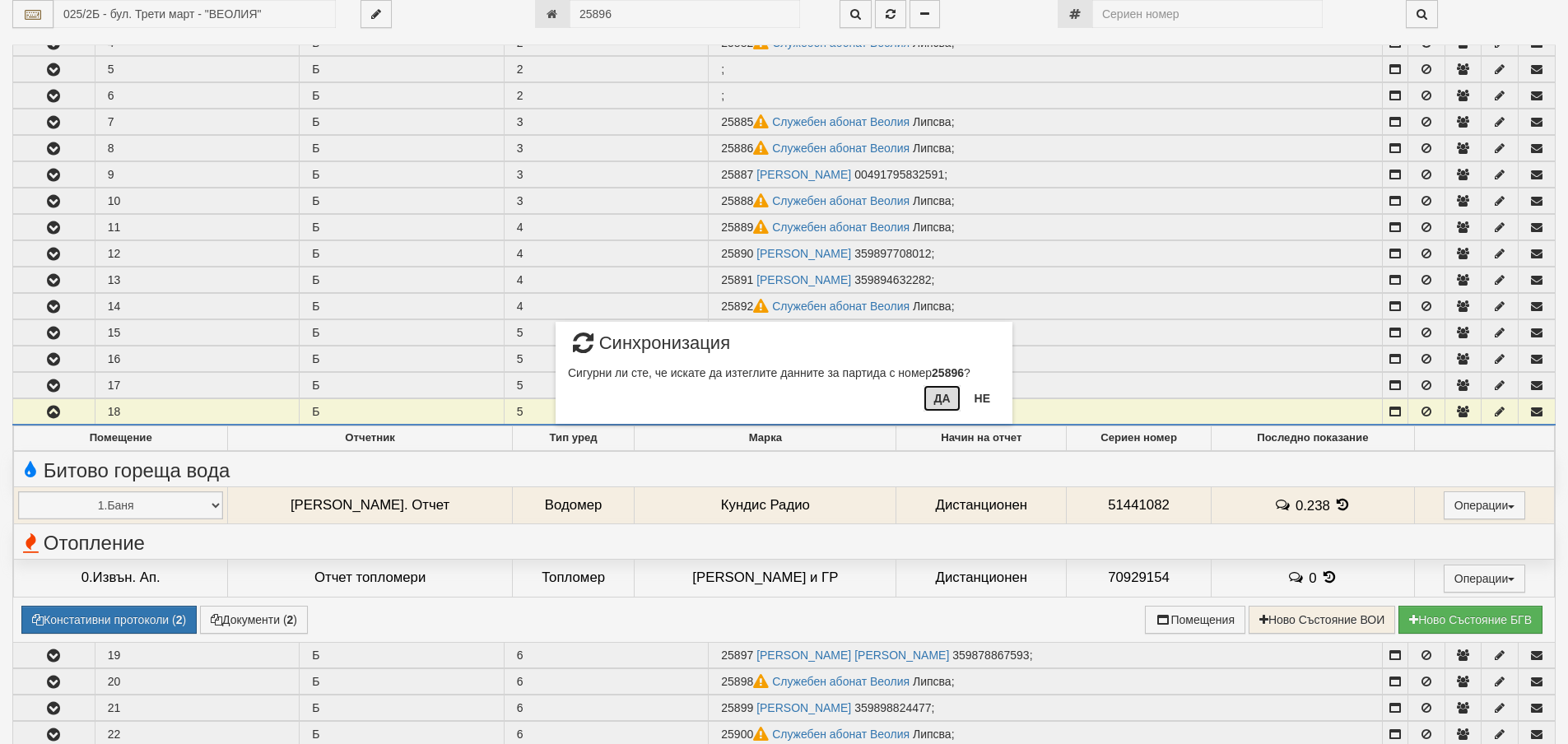
click at [947, 397] on button "Да" at bounding box center [942, 398] width 37 height 27
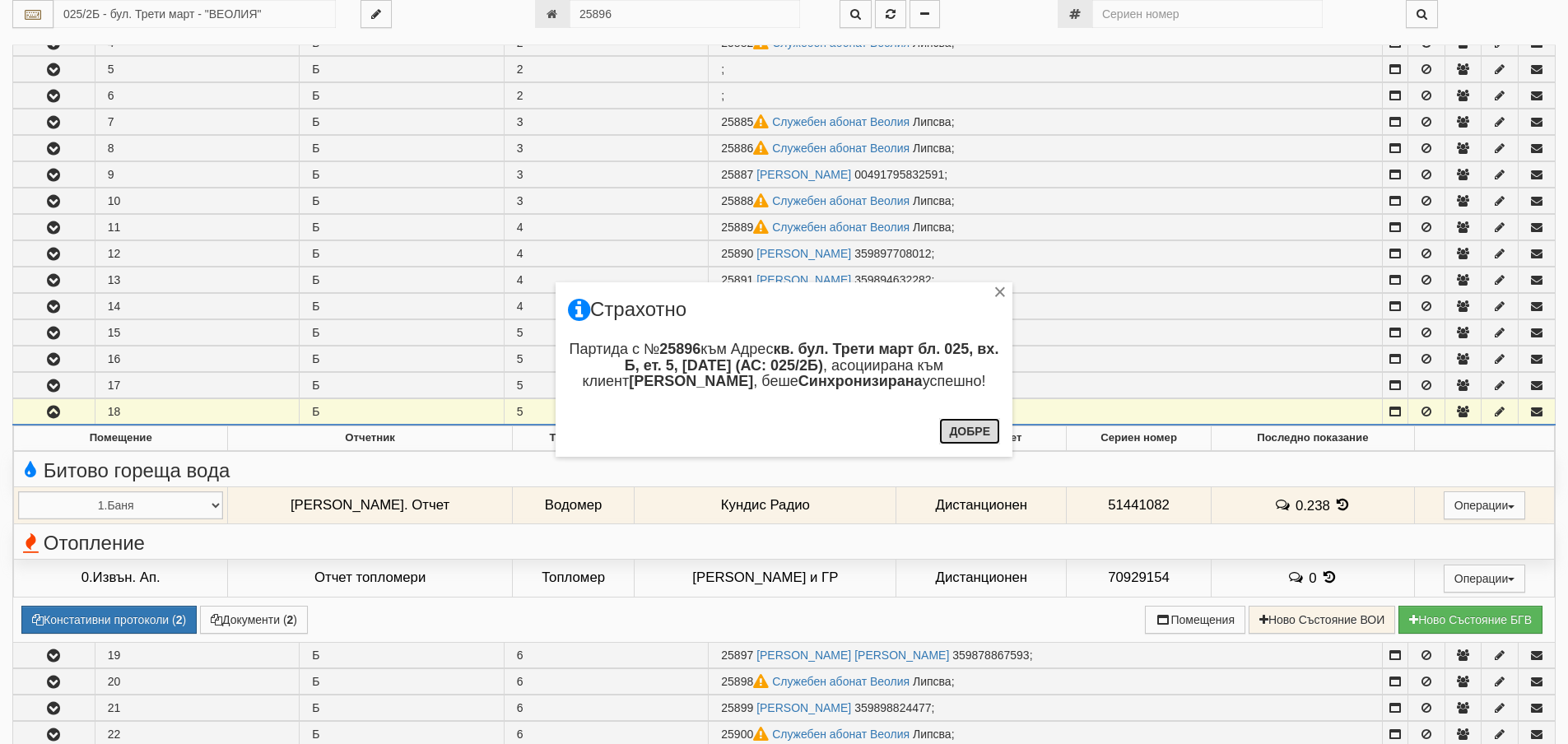
click at [967, 428] on button "Добре" at bounding box center [970, 431] width 61 height 27
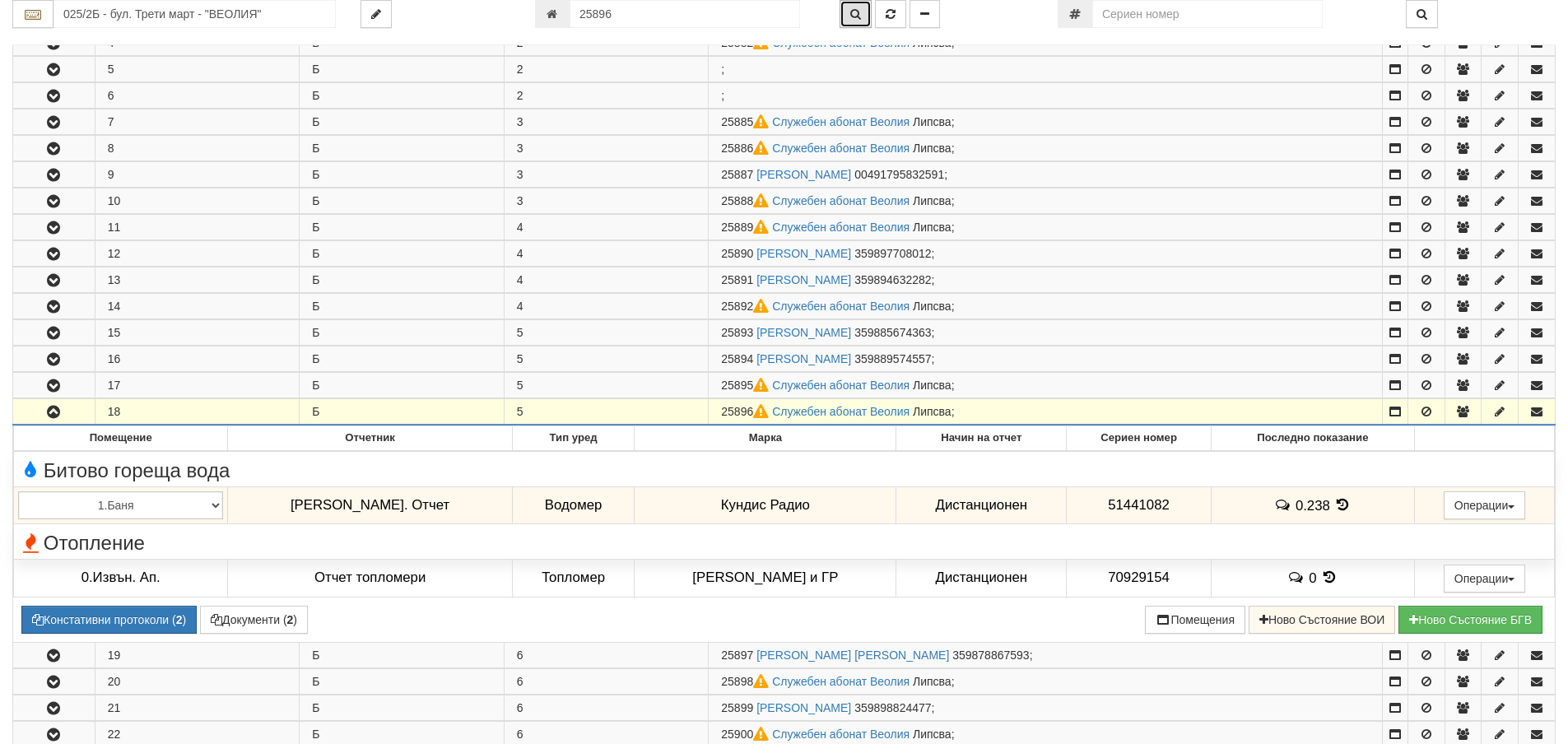
click at [856, 13] on icon "button" at bounding box center [856, 14] width 11 height 12
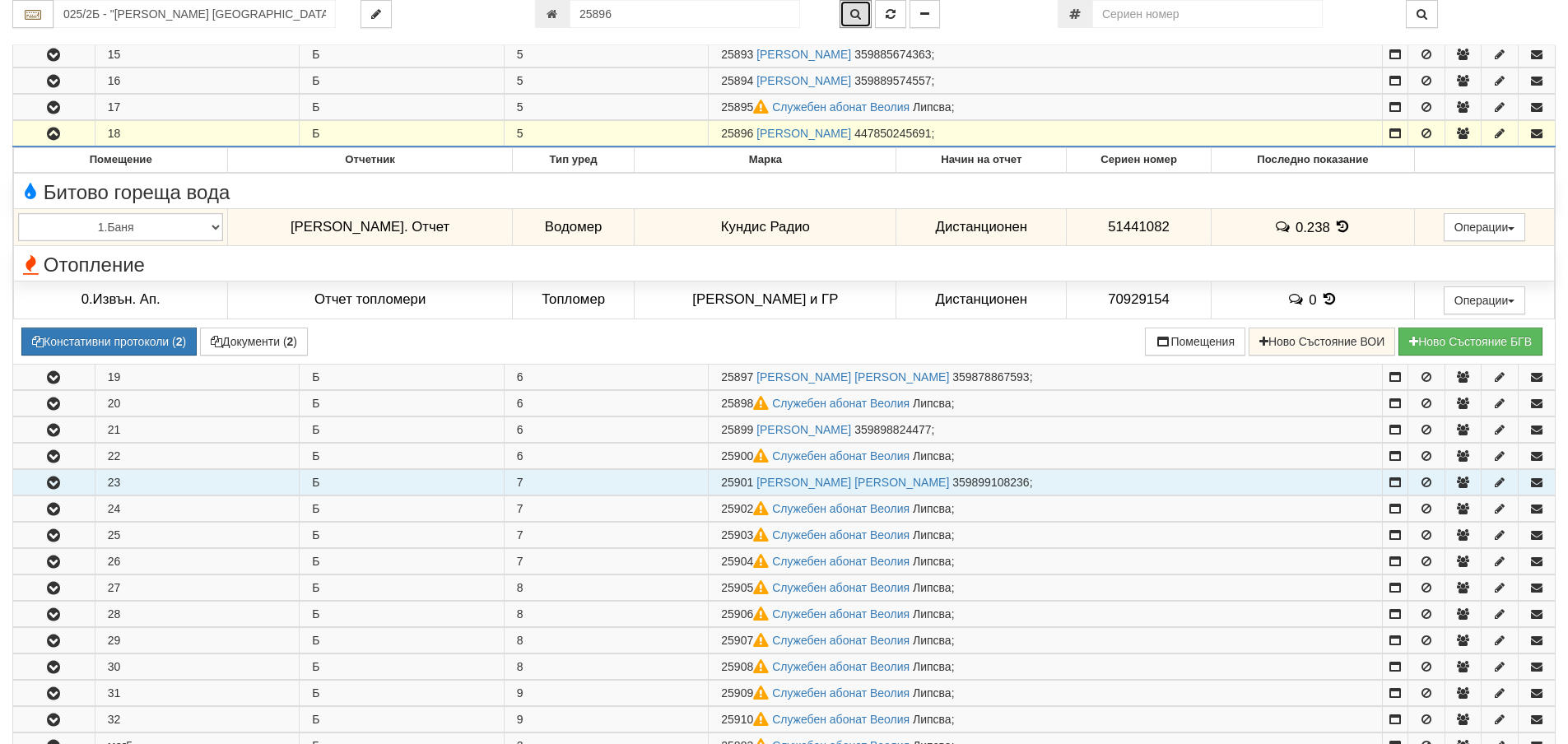
scroll to position [526, 0]
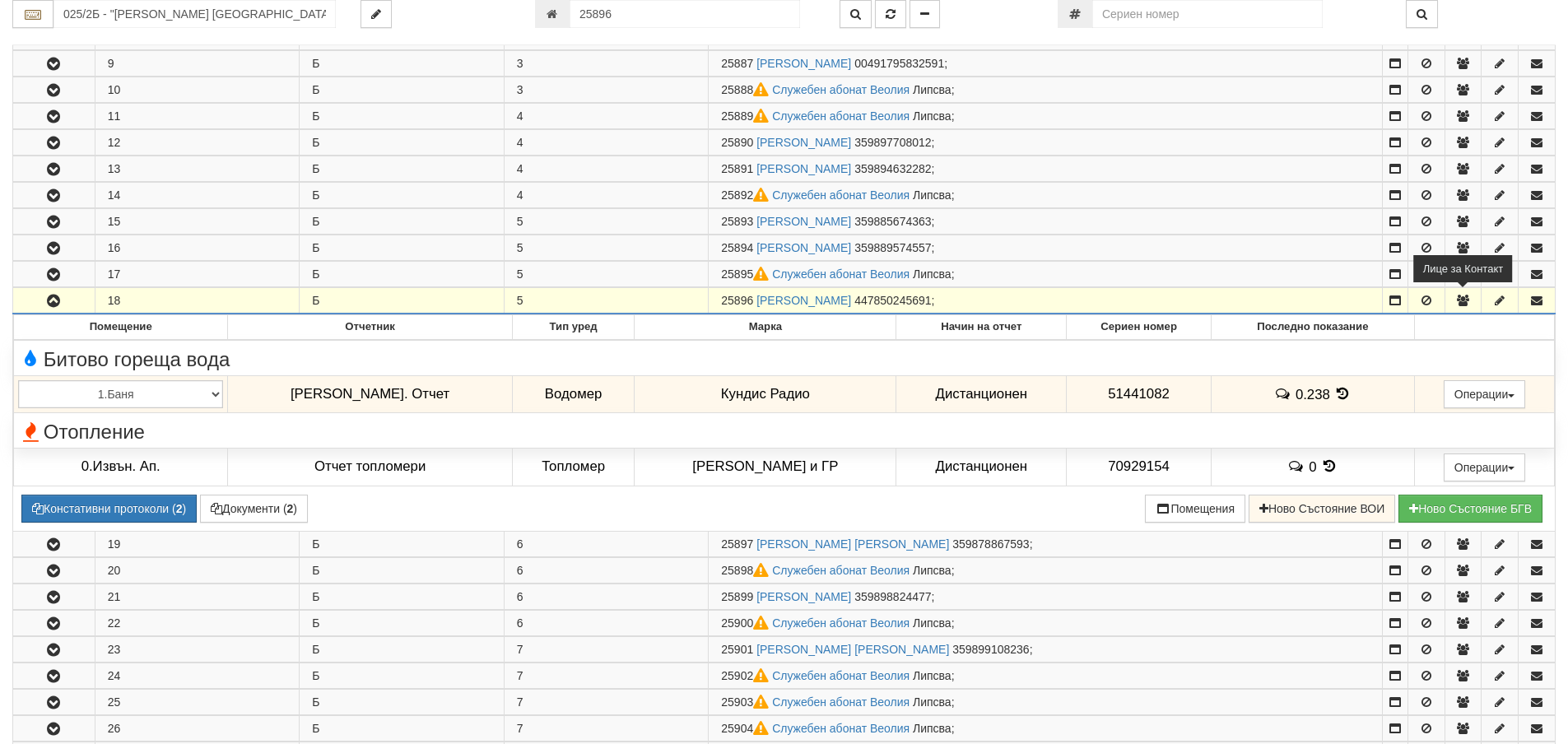
click at [1464, 300] on icon "button" at bounding box center [1463, 301] width 15 height 12
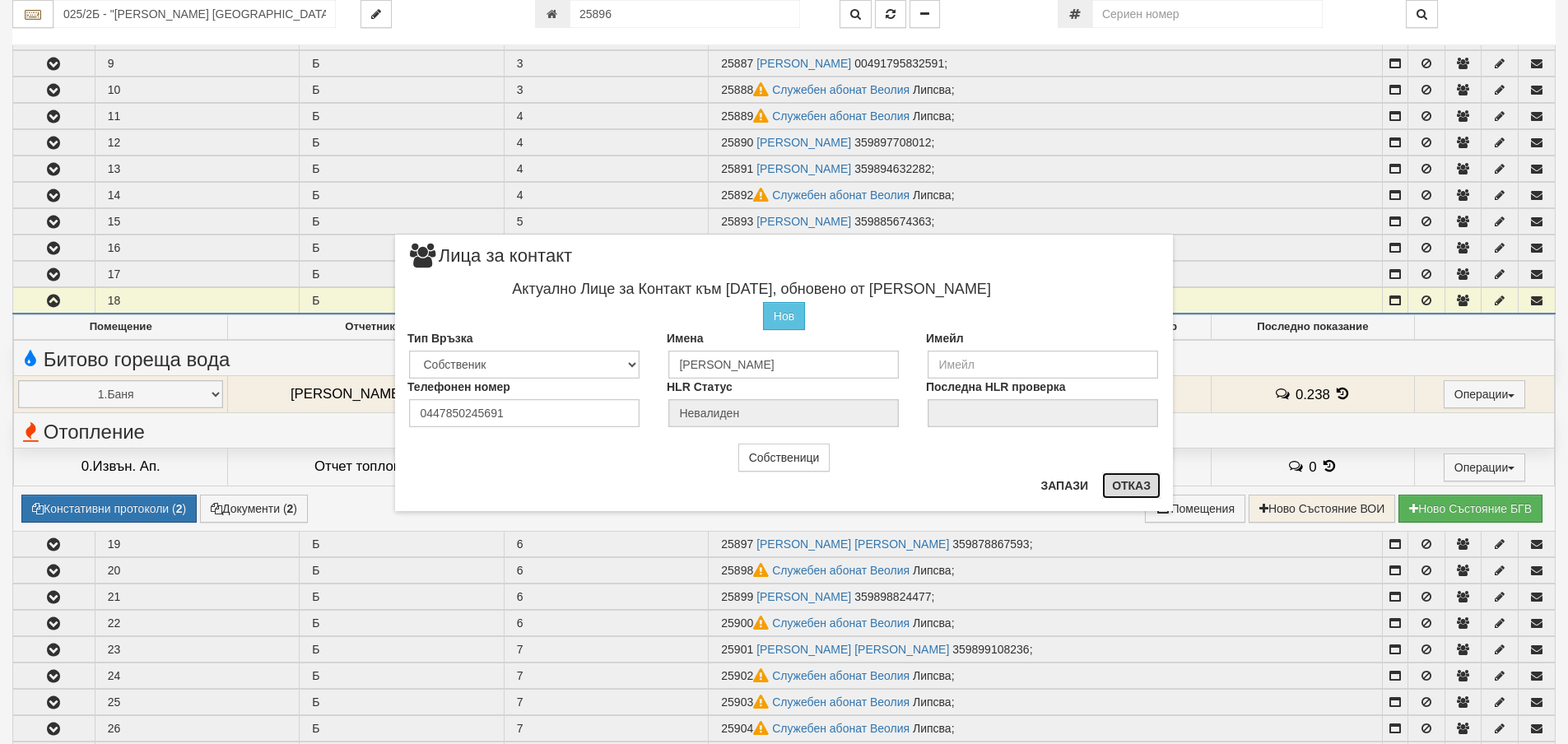
click at [1124, 482] on button "Отказ" at bounding box center [1131, 485] width 58 height 27
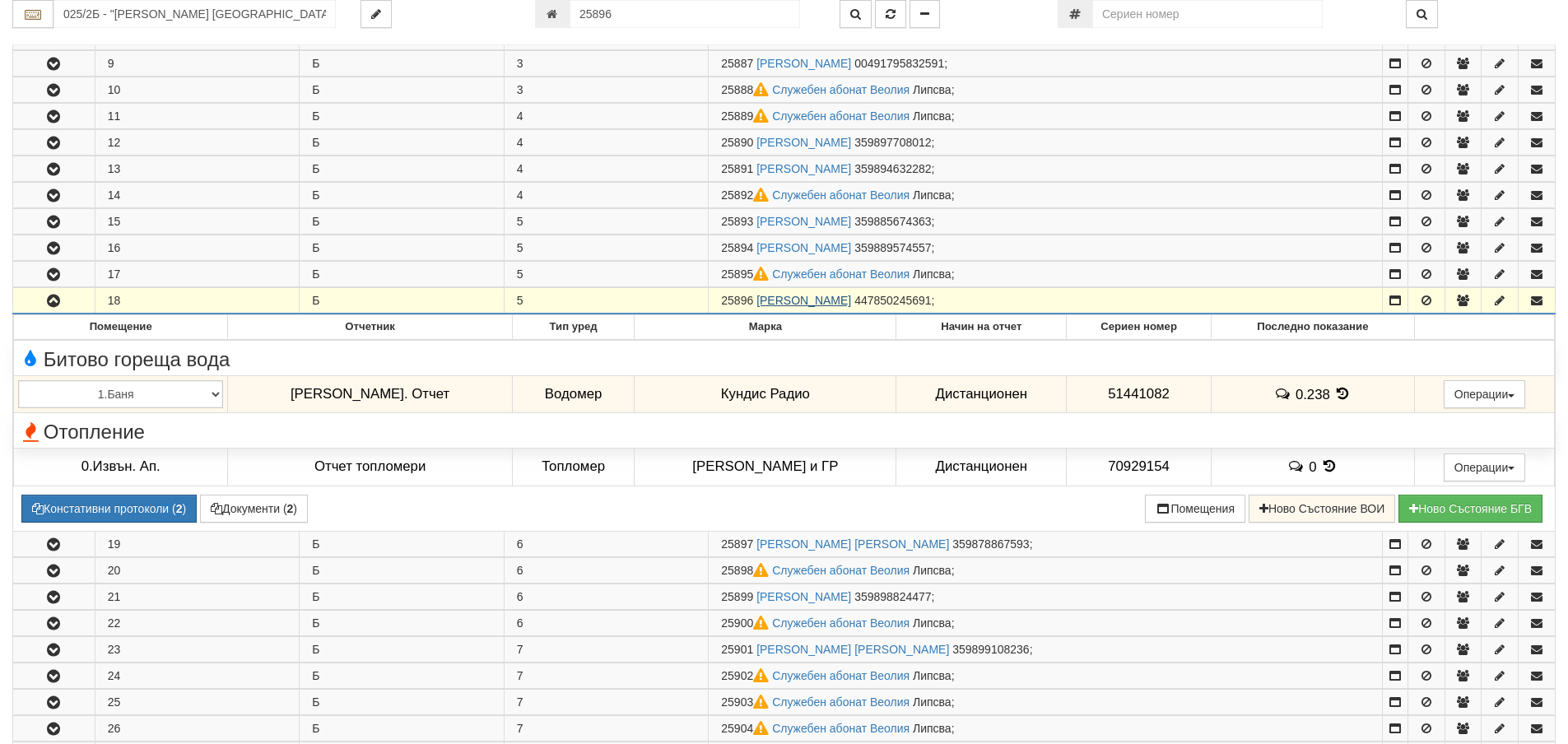
click at [851, 302] on link "ИСМАИЛ МЕХМЕДОВ ИСМАИЛОВ" at bounding box center [804, 300] width 95 height 13
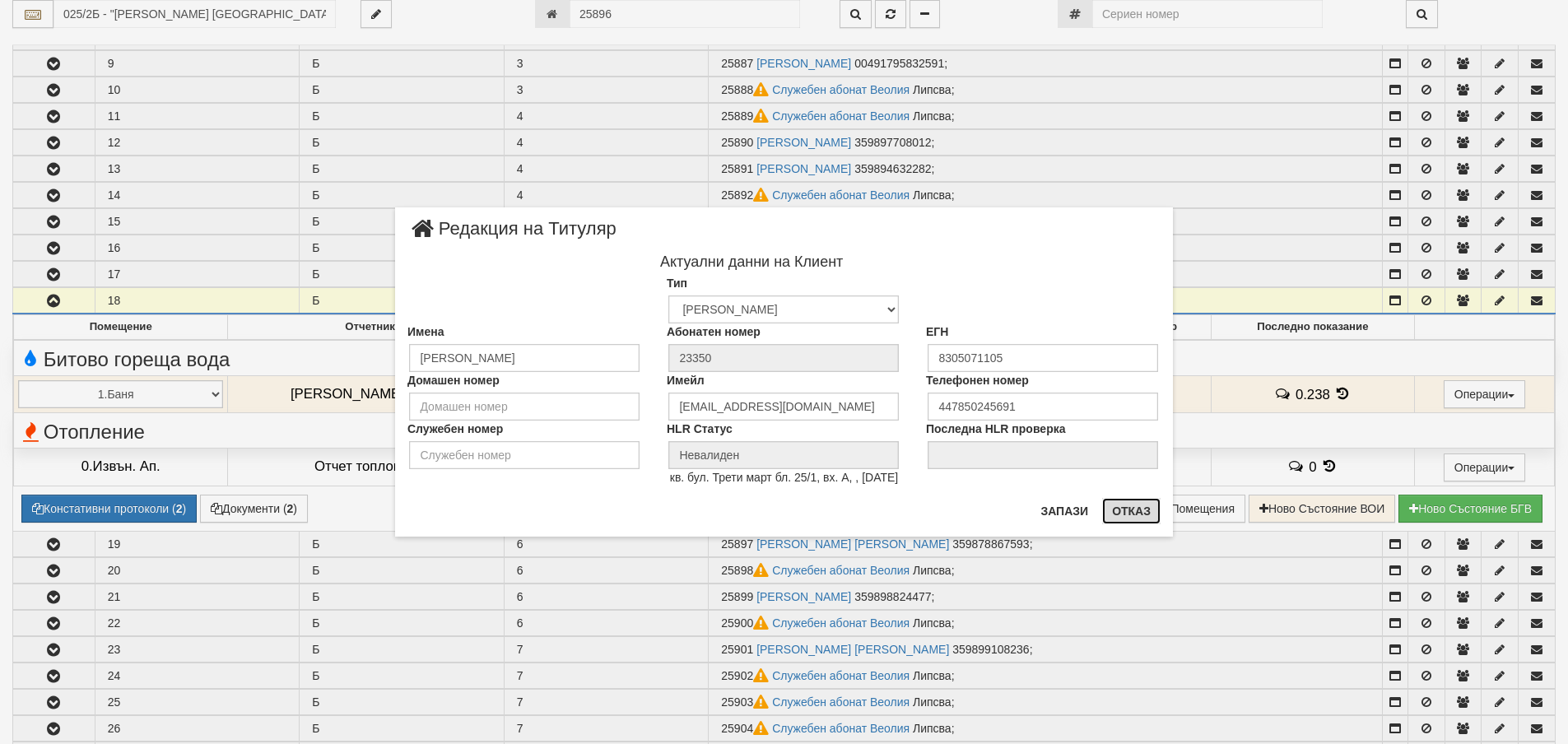
click at [1133, 509] on button "Отказ" at bounding box center [1131, 511] width 58 height 27
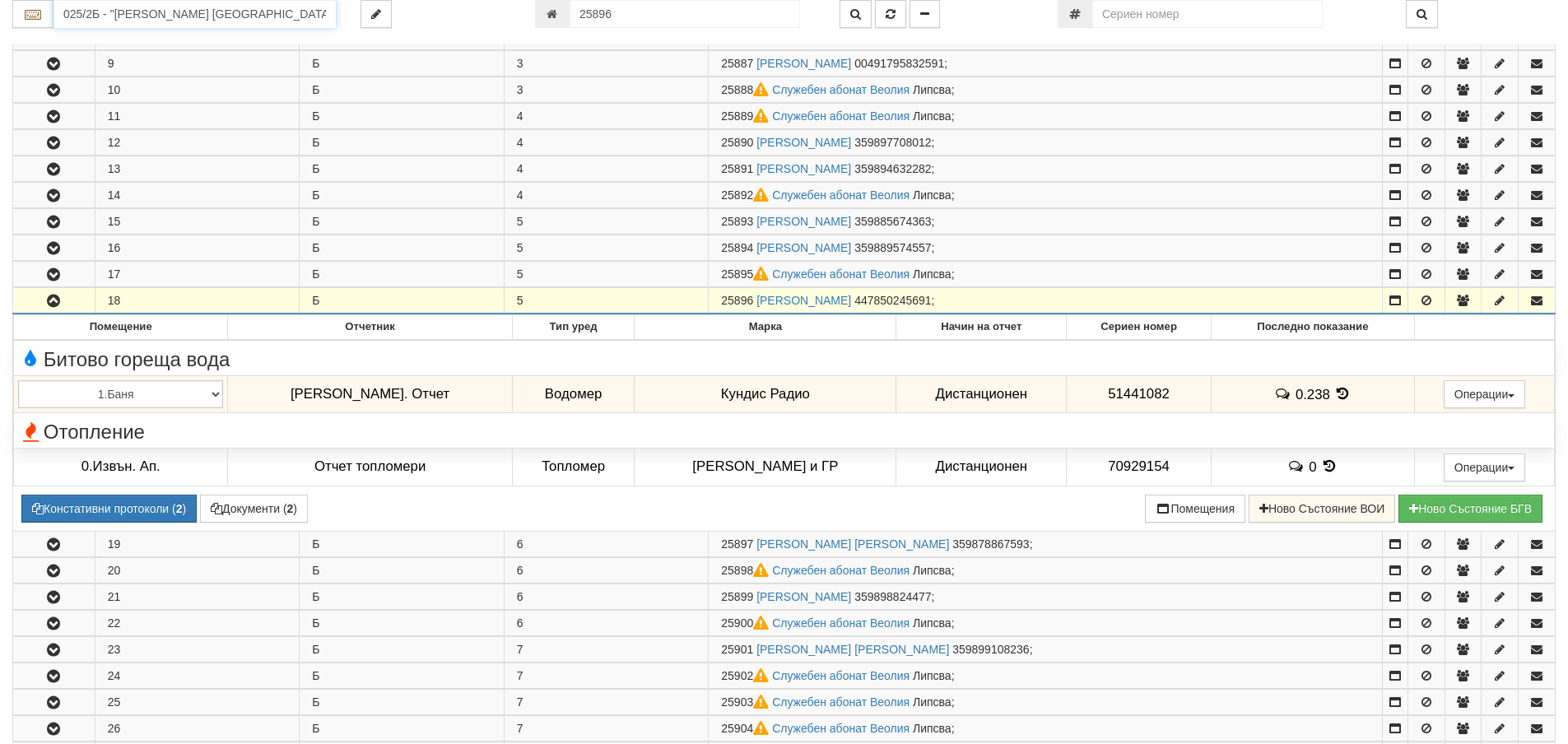
click at [104, 17] on input "025/2Б - "ВЕОЛИЯ ЕНЕРДЖИ ВАРНА " ЕАД" at bounding box center [194, 14] width 282 height 28
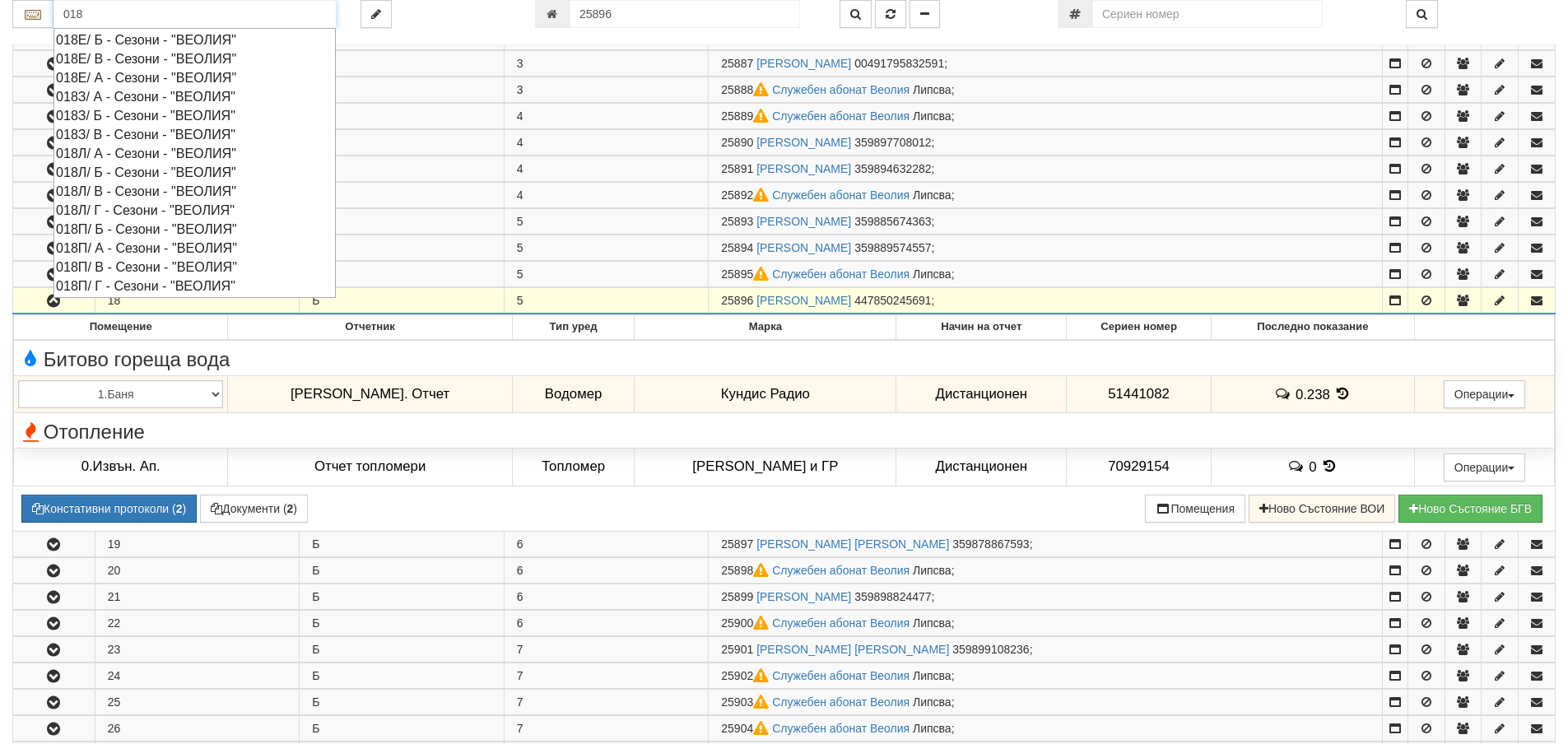
click at [107, 230] on div "018П/ Б - Сезони - "ВЕОЛИЯ"" at bounding box center [195, 229] width 277 height 19
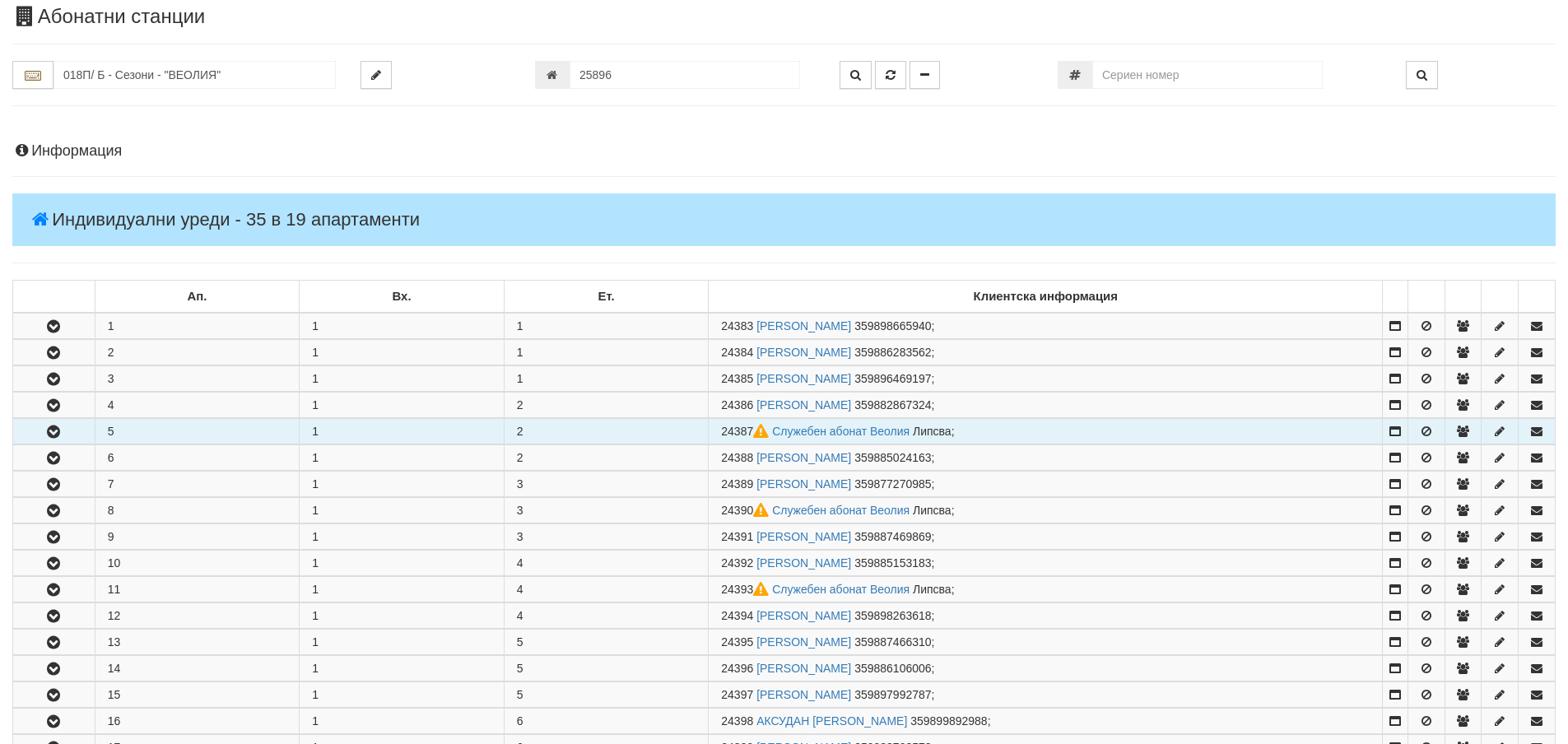
scroll to position [82, 0]
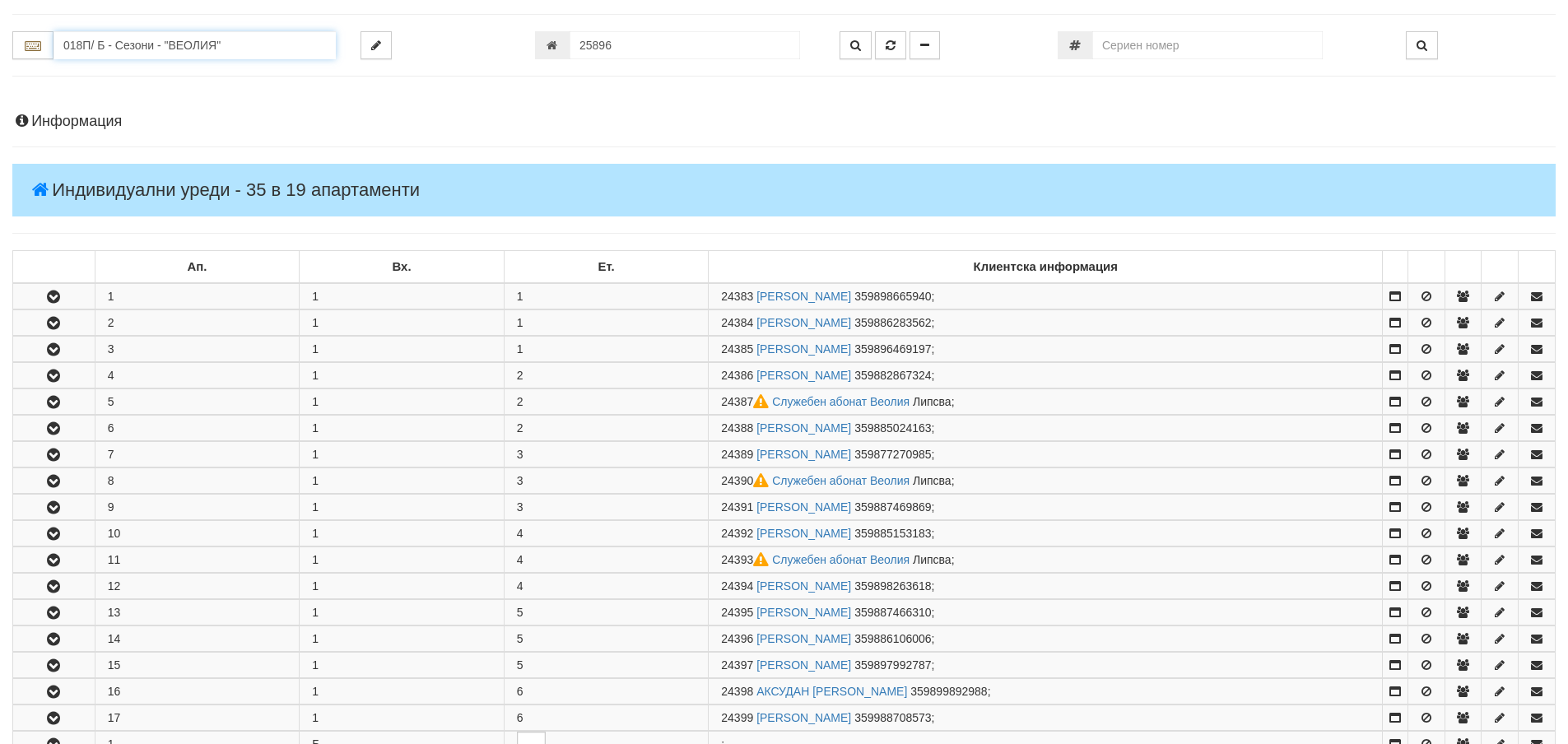
click at [105, 47] on input "018П/ Б - Сезони - "ВЕОЛИЯ"" at bounding box center [194, 46] width 282 height 28
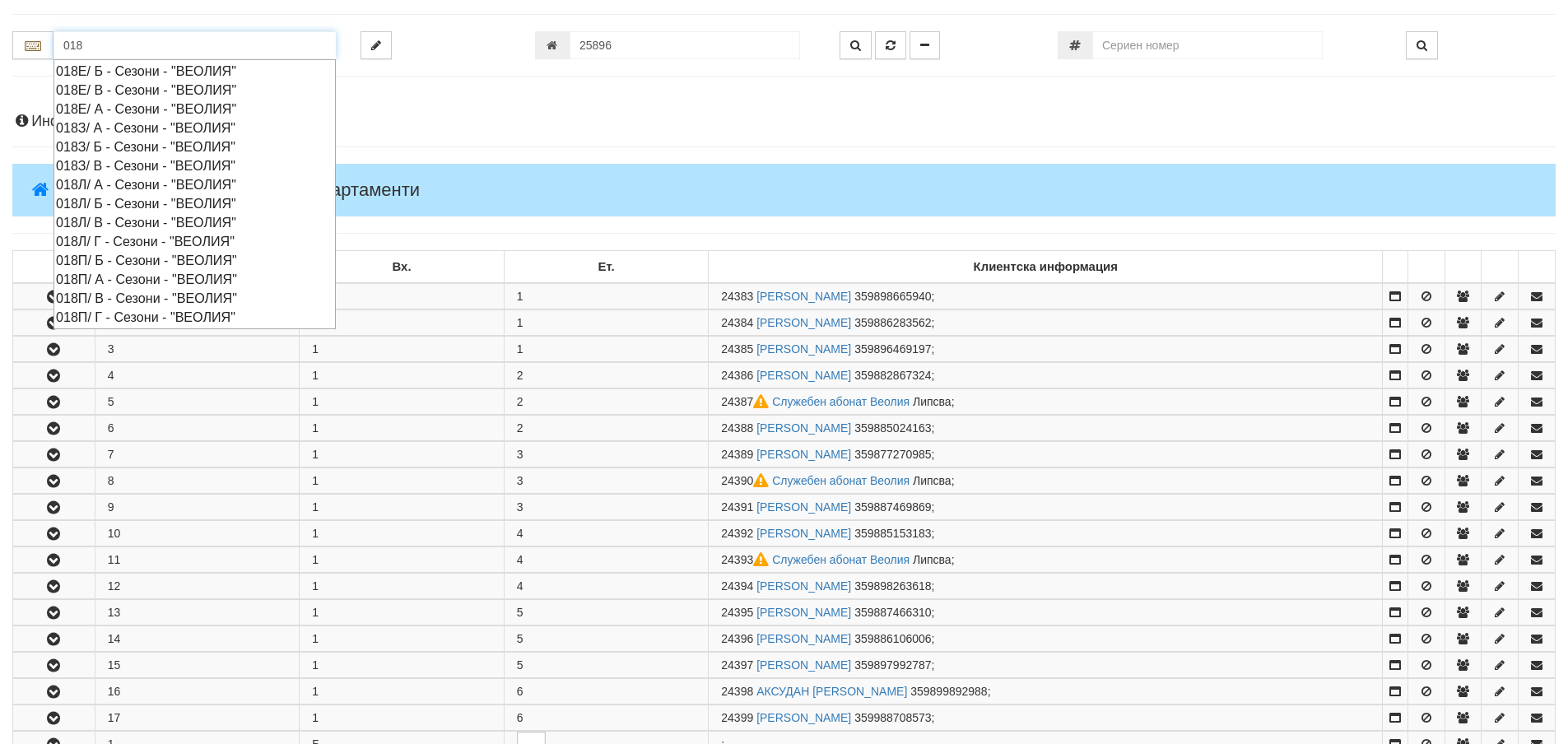
click at [120, 202] on div "018Л/ Б - Сезони - "ВЕОЛИЯ"" at bounding box center [195, 203] width 277 height 19
type input "018Л/ Б - Сезони - "ВЕОЛИЯ""
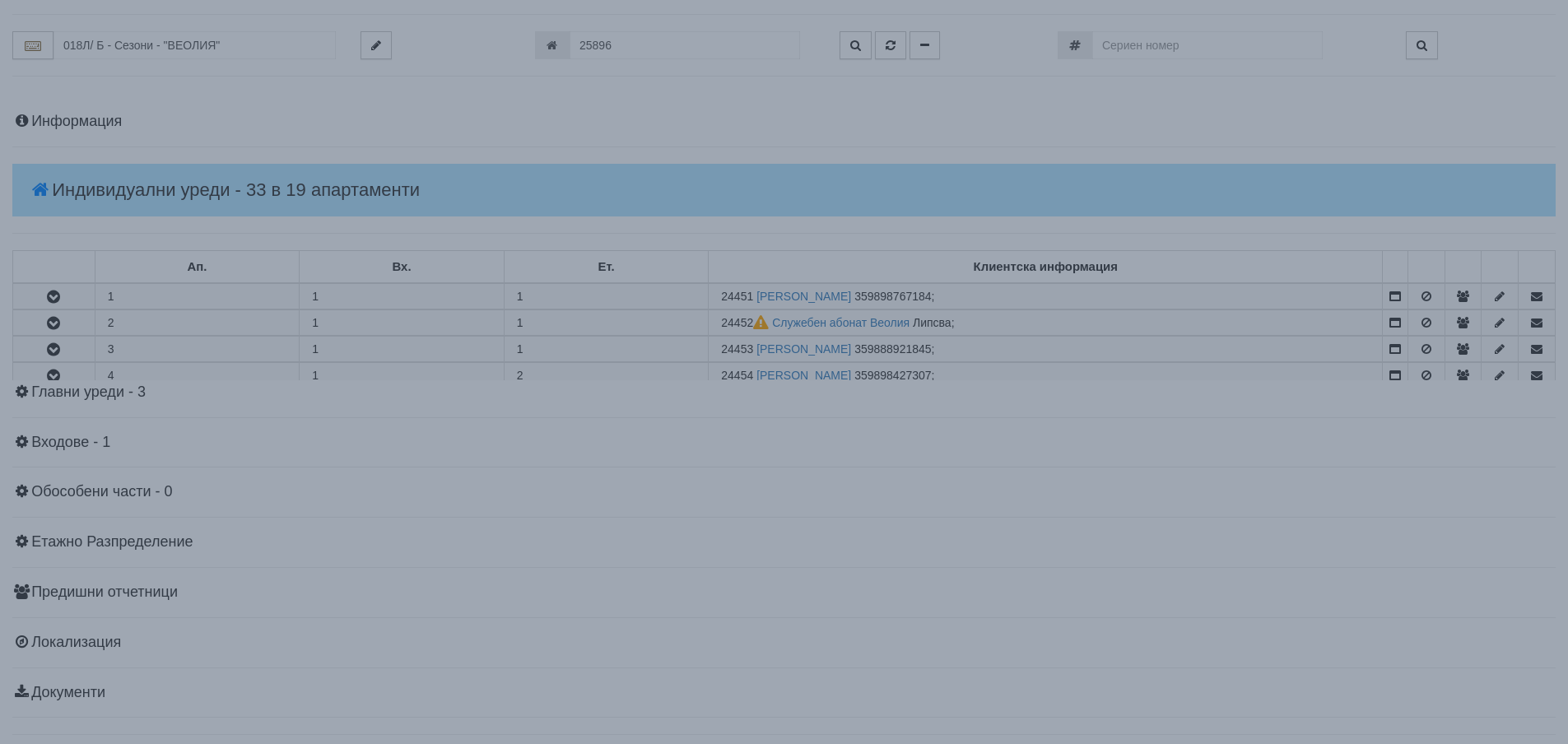
scroll to position [0, 0]
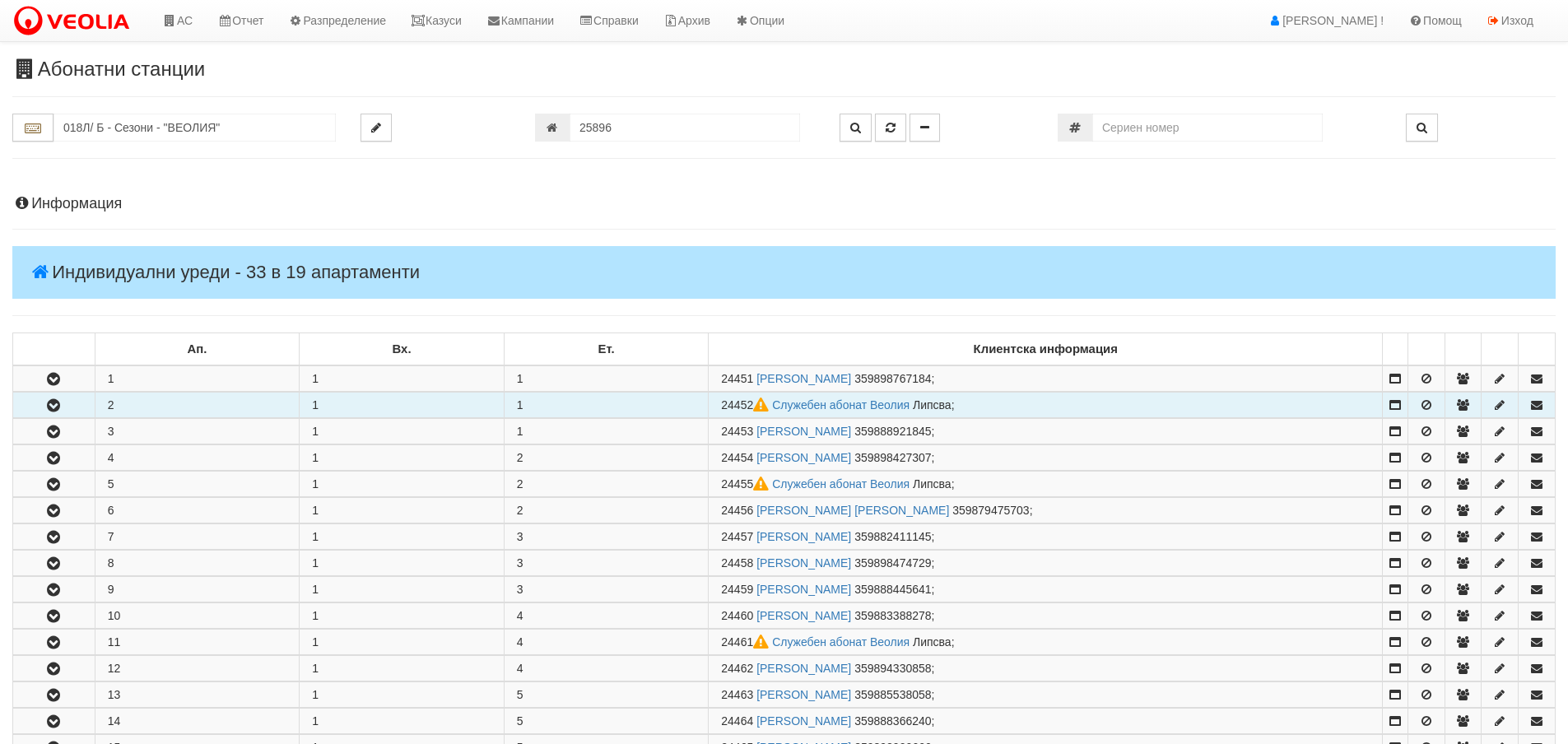
click at [52, 402] on icon "button" at bounding box center [53, 406] width 20 height 12
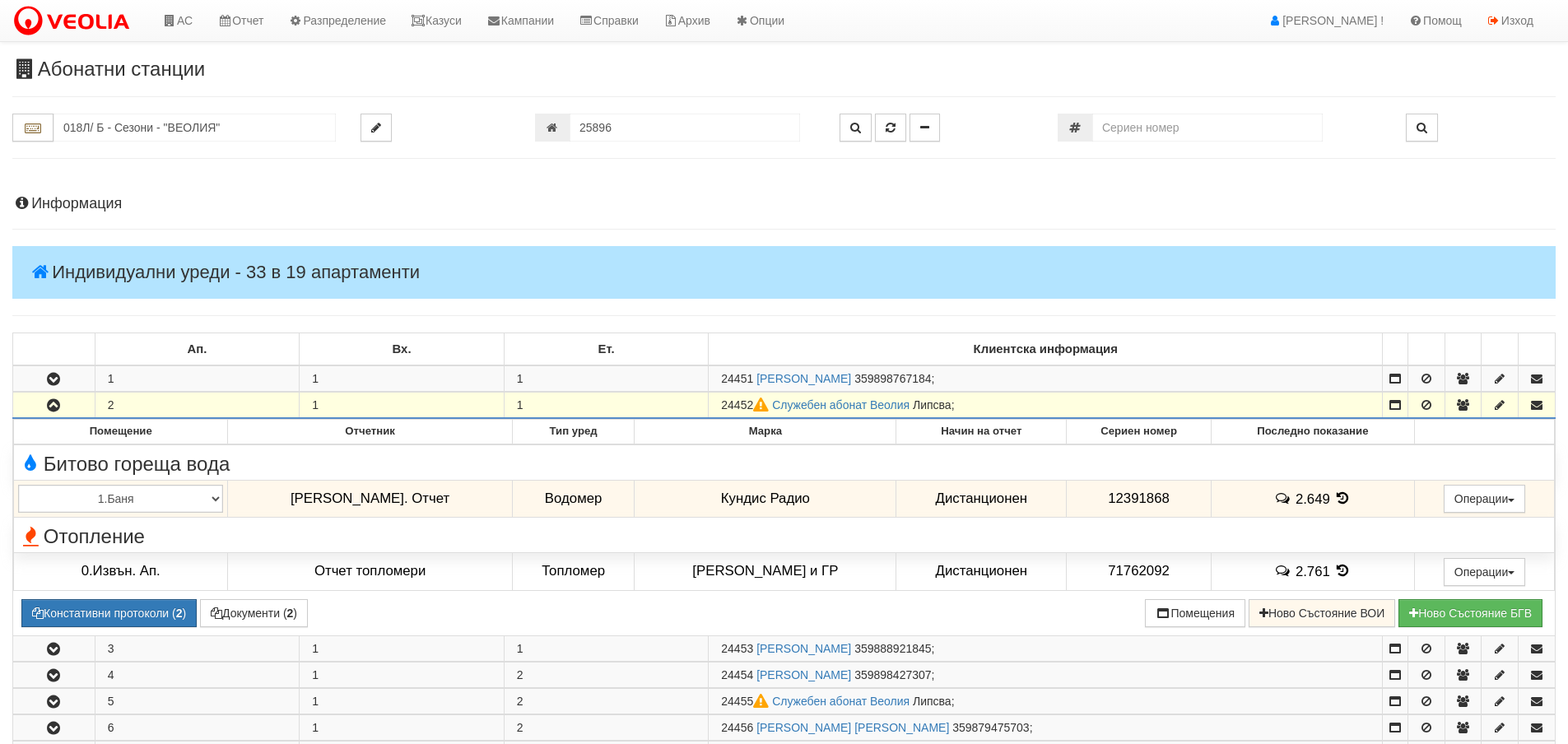
click at [52, 402] on icon "button" at bounding box center [53, 406] width 20 height 12
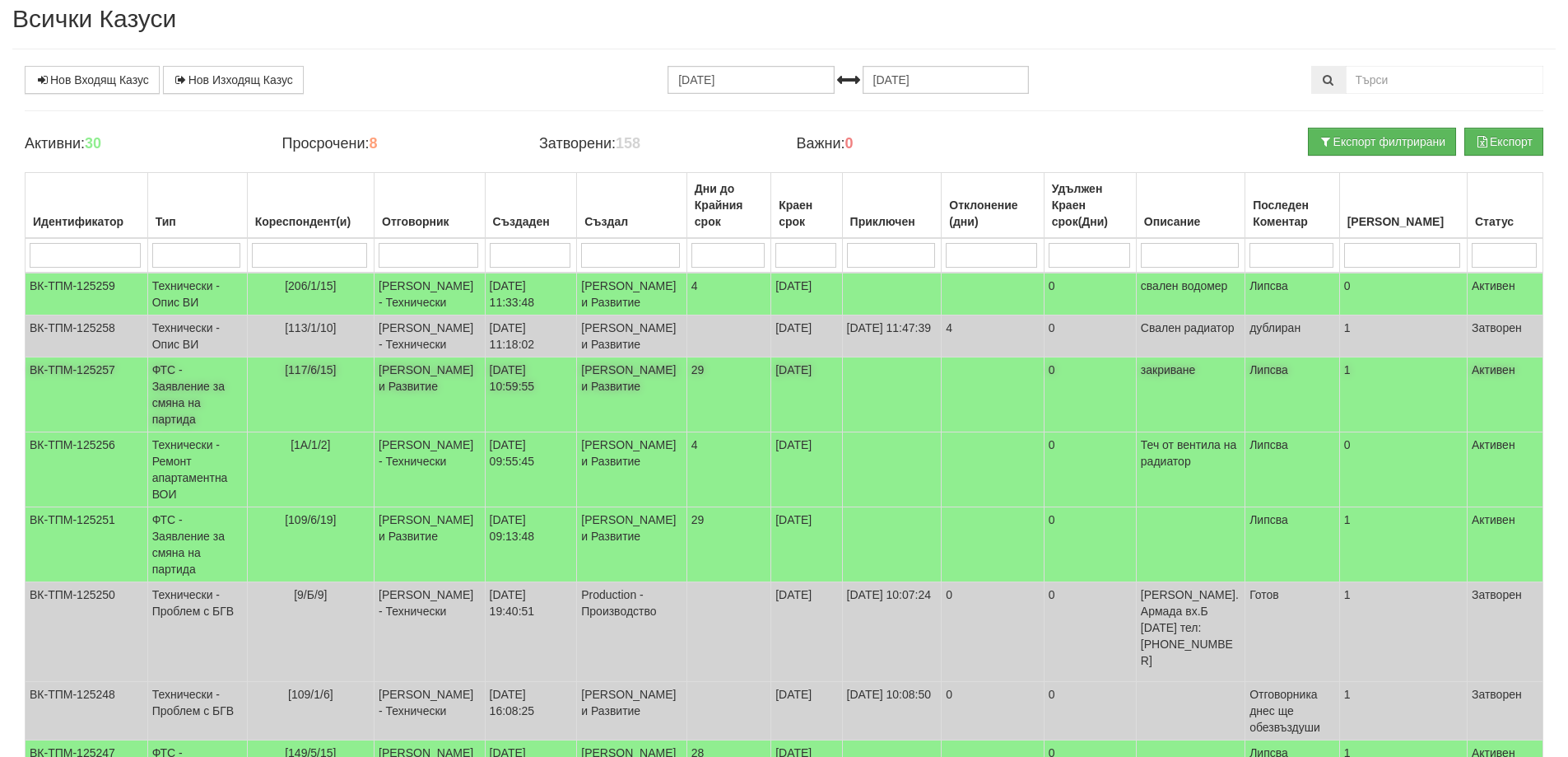
scroll to position [82, 0]
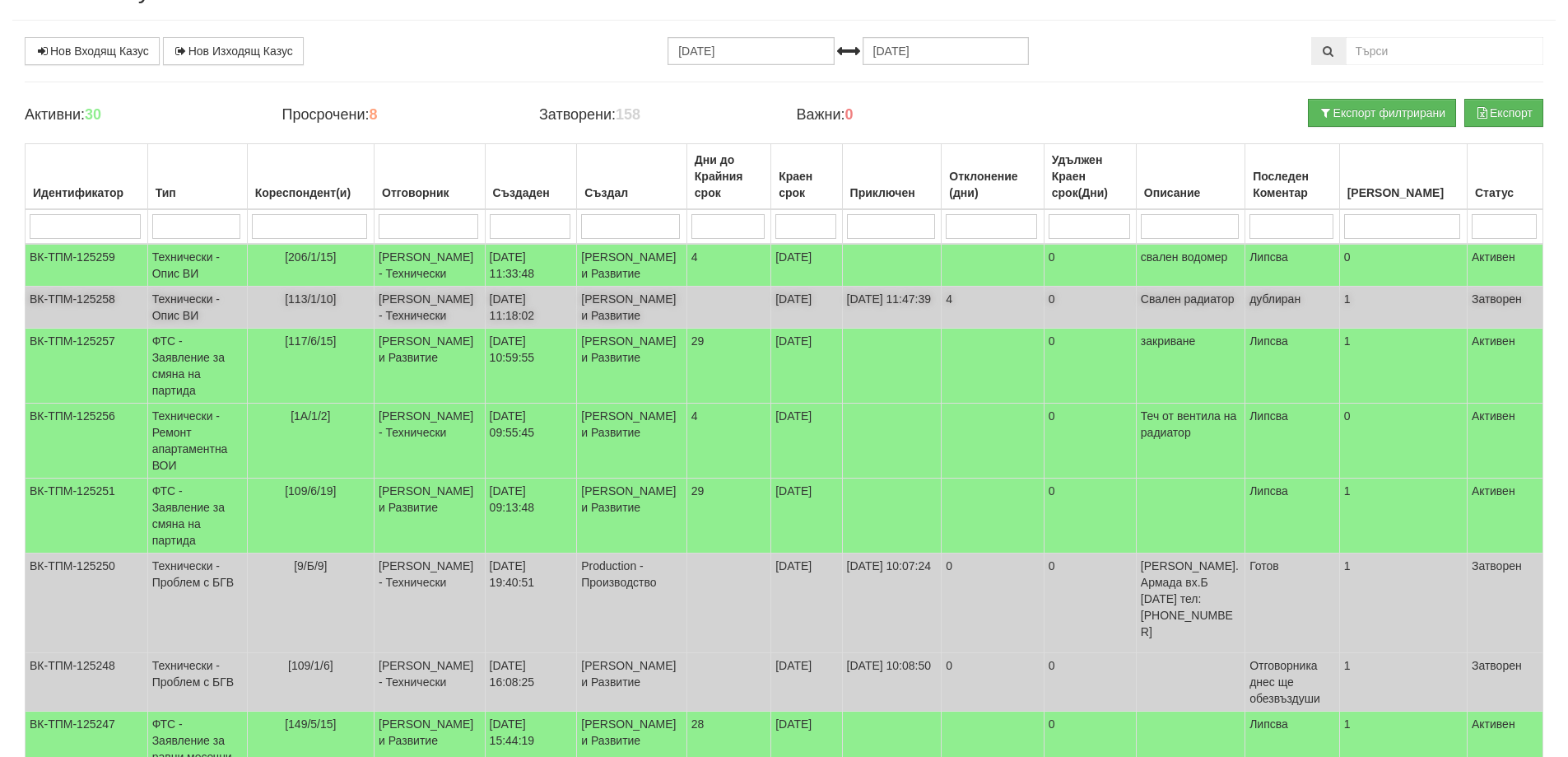
click at [171, 326] on td "Технически - Опис ВИ" at bounding box center [197, 307] width 100 height 42
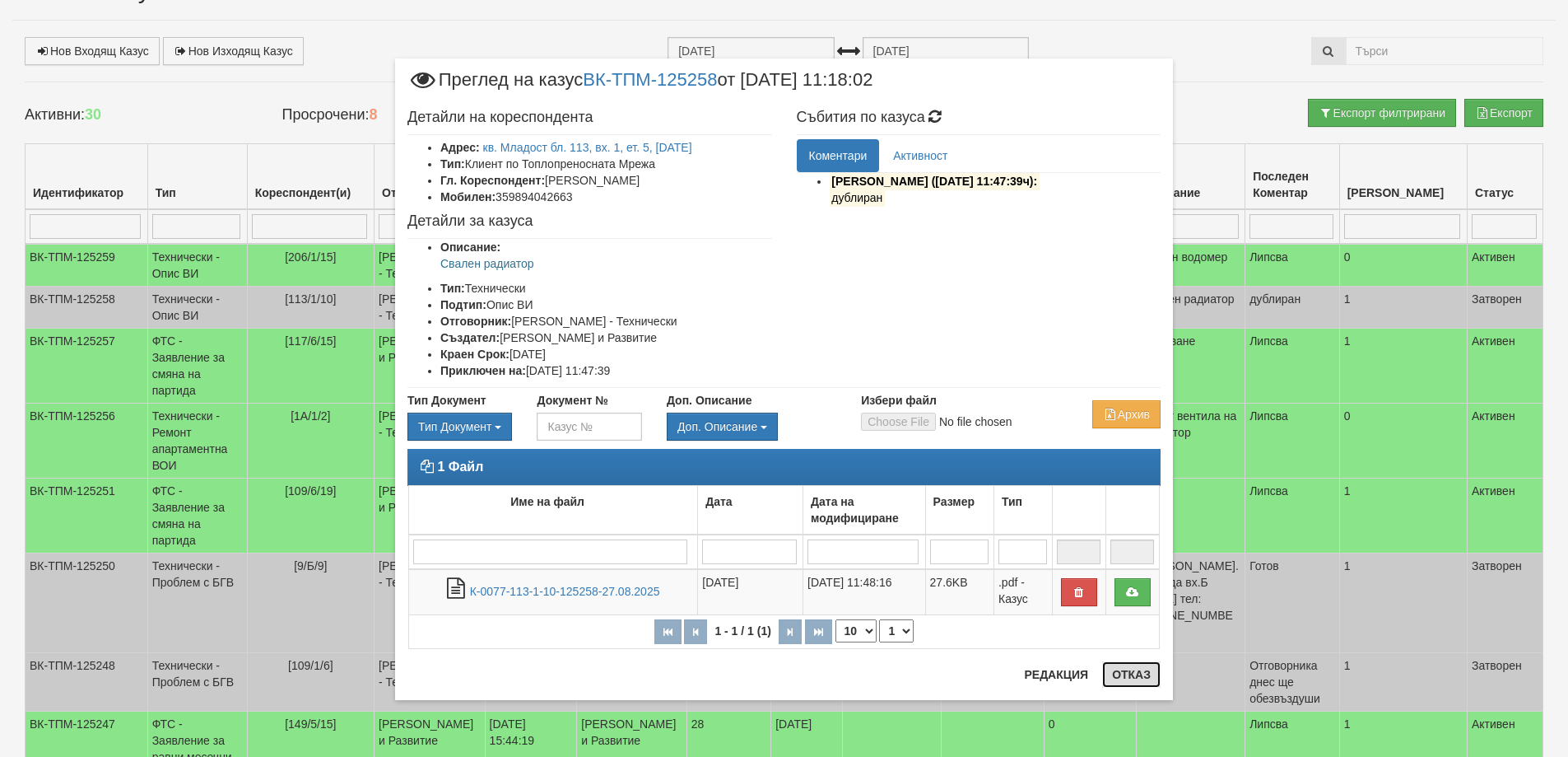
click at [1131, 675] on button "Отказ" at bounding box center [1131, 674] width 58 height 27
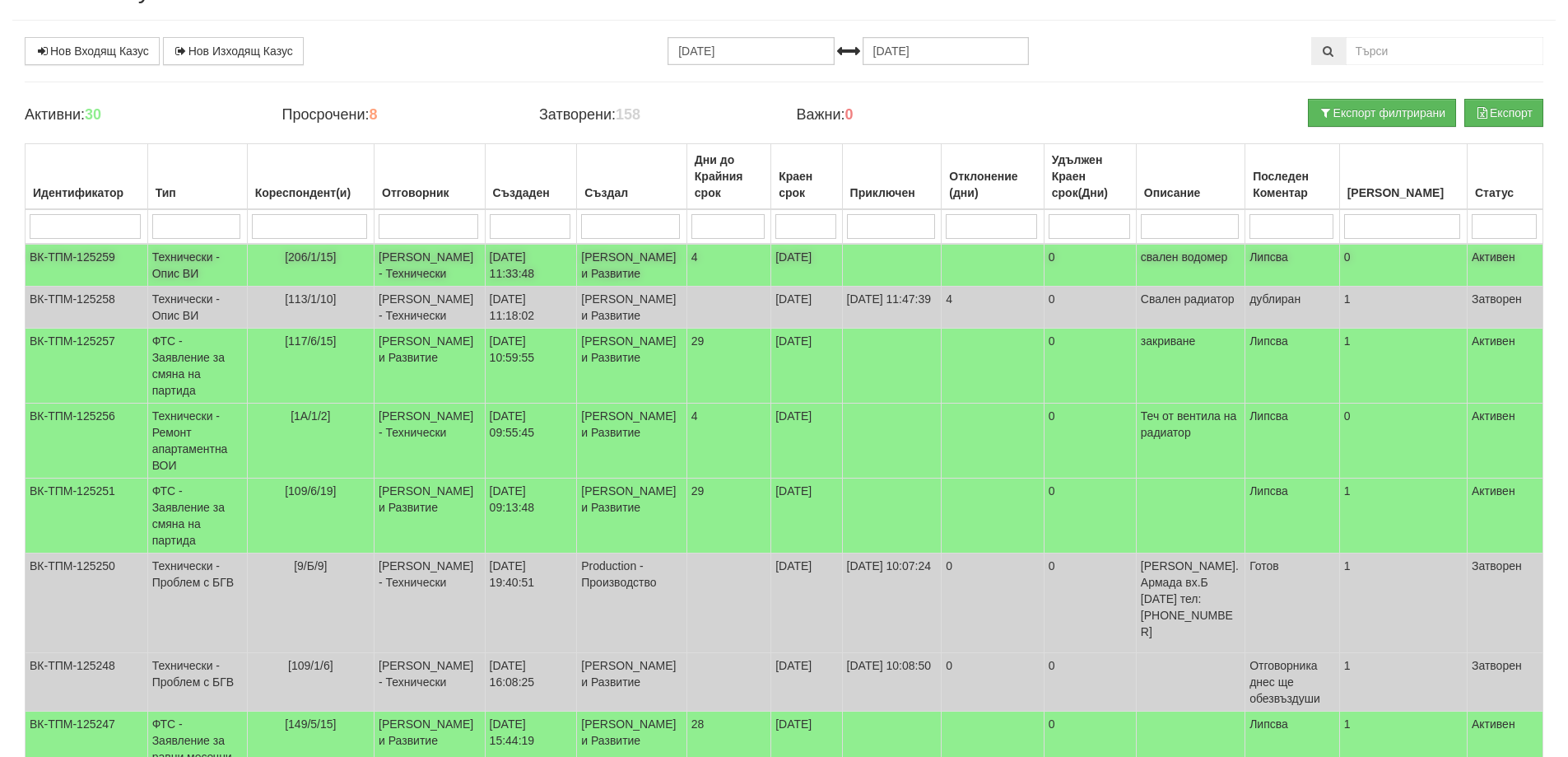
click at [204, 255] on td "Технически - Опис ВИ" at bounding box center [197, 265] width 100 height 43
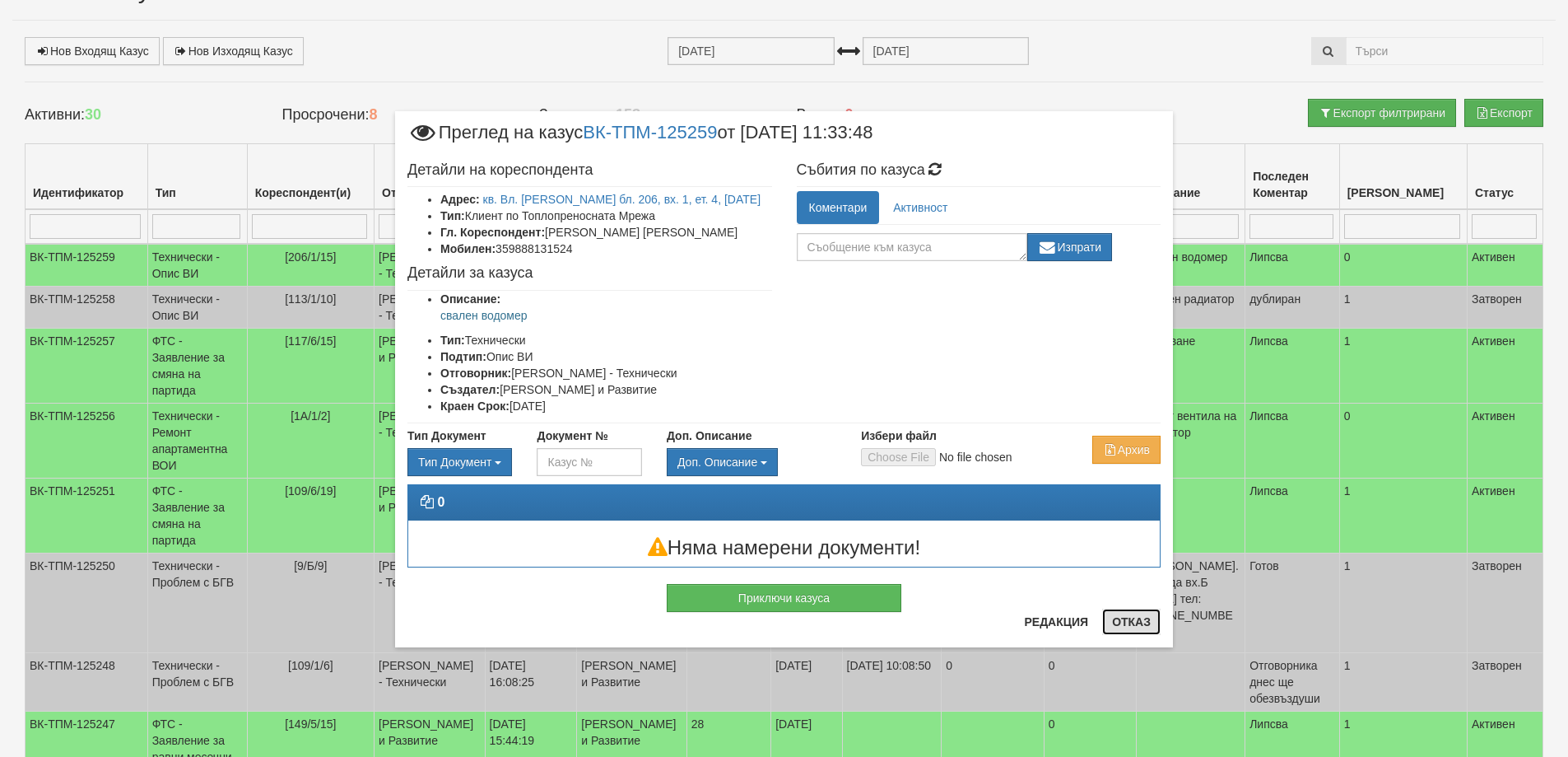
drag, startPoint x: 1149, startPoint y: 622, endPoint x: 728, endPoint y: 568, distance: 424.4
click at [1144, 622] on button "Отказ" at bounding box center [1131, 621] width 58 height 27
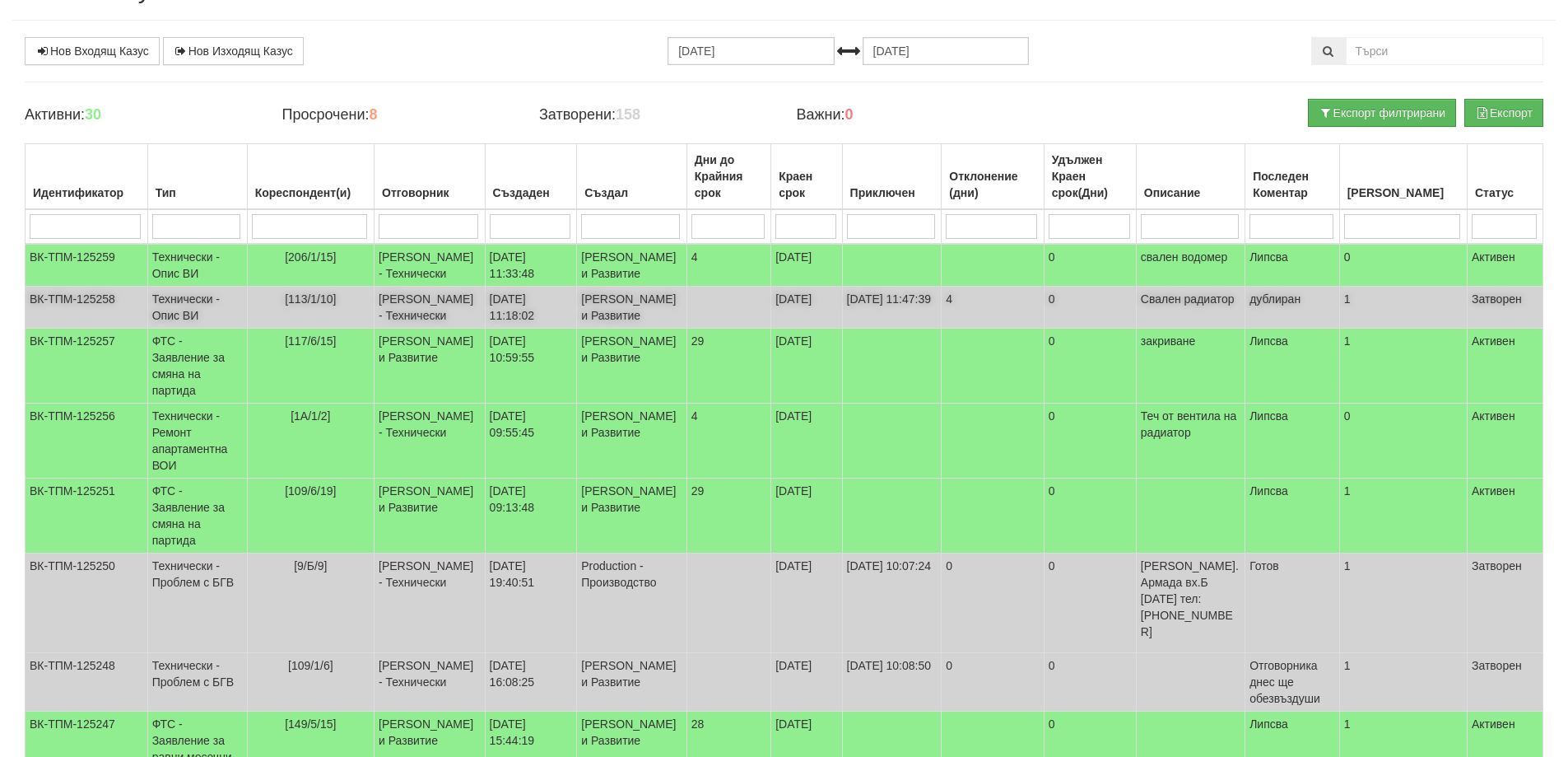
click at [162, 315] on td "Технически - Опис ВИ" at bounding box center [197, 307] width 100 height 42
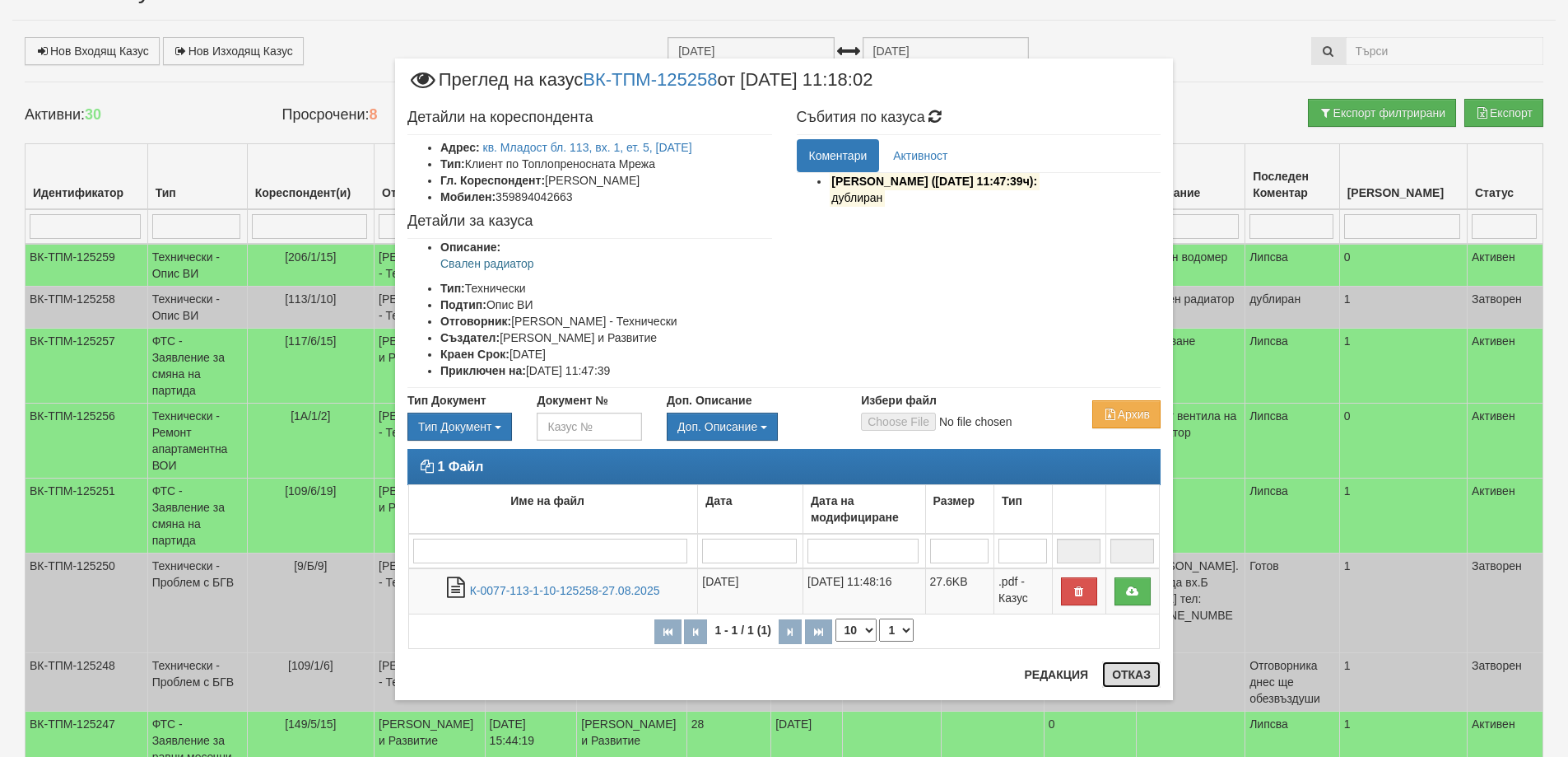
click at [1143, 673] on button "Отказ" at bounding box center [1131, 674] width 58 height 27
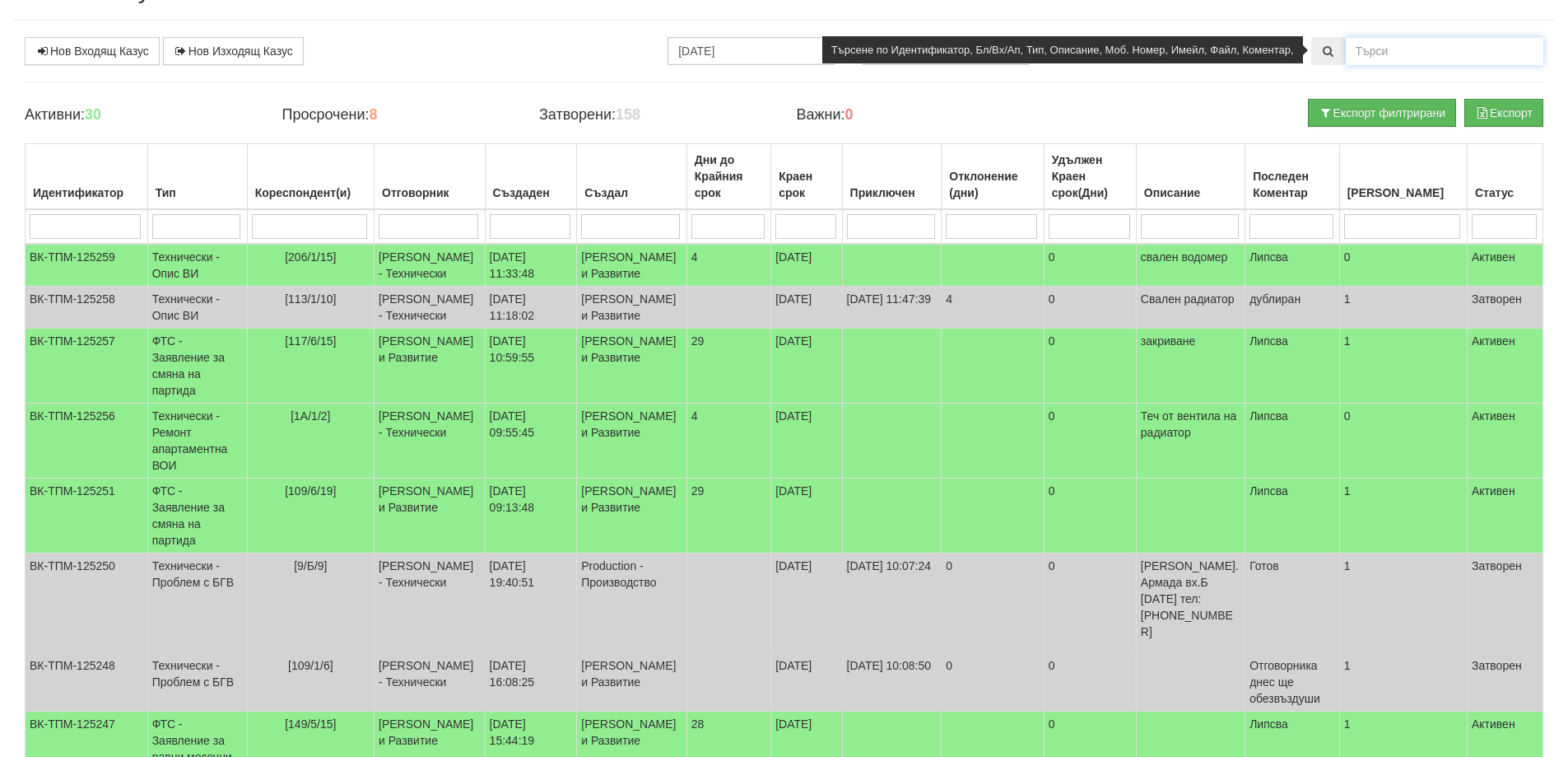
click at [1391, 47] on input "text" at bounding box center [1444, 51] width 197 height 28
type input "113/1/10"
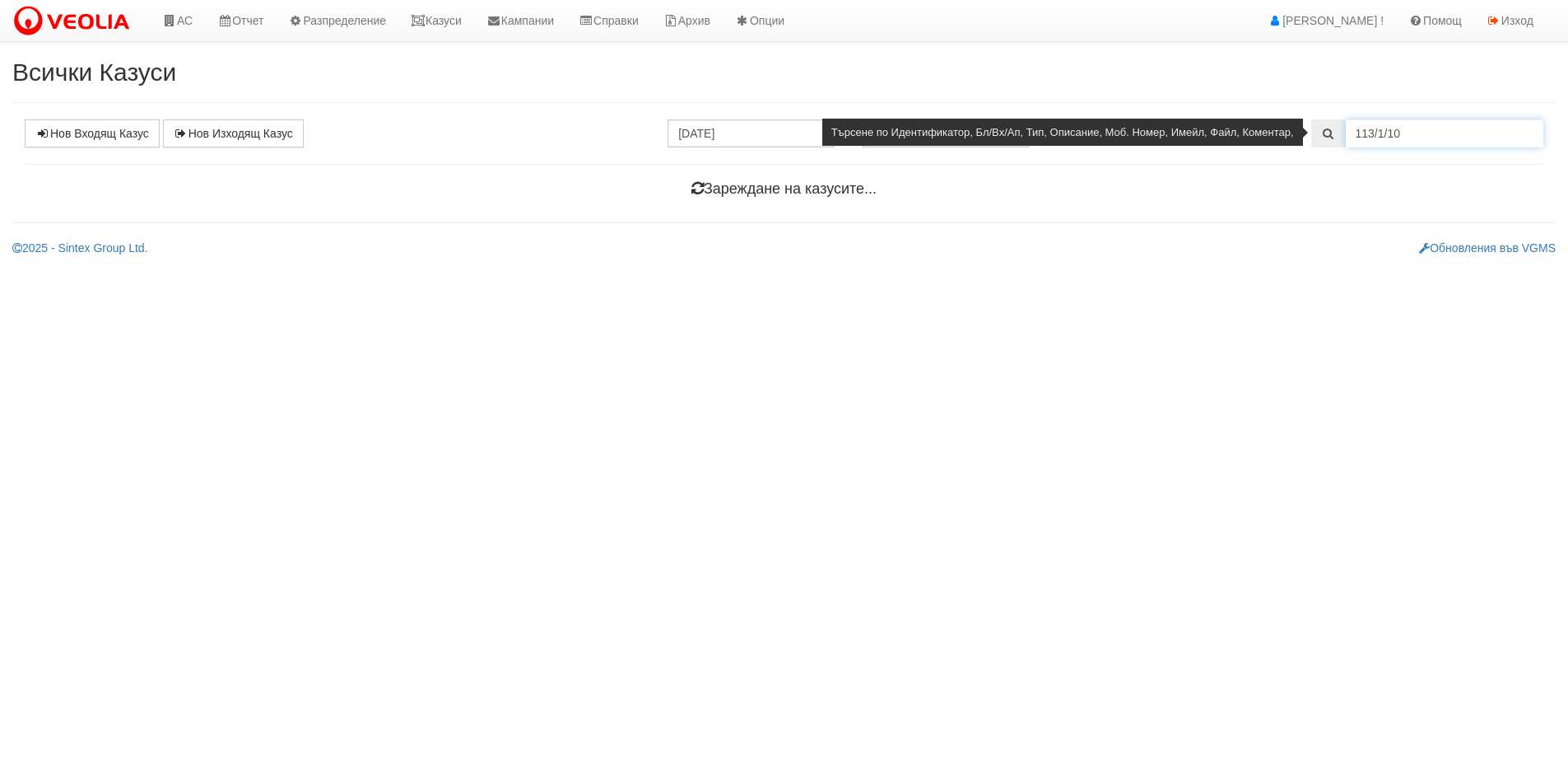
scroll to position [0, 0]
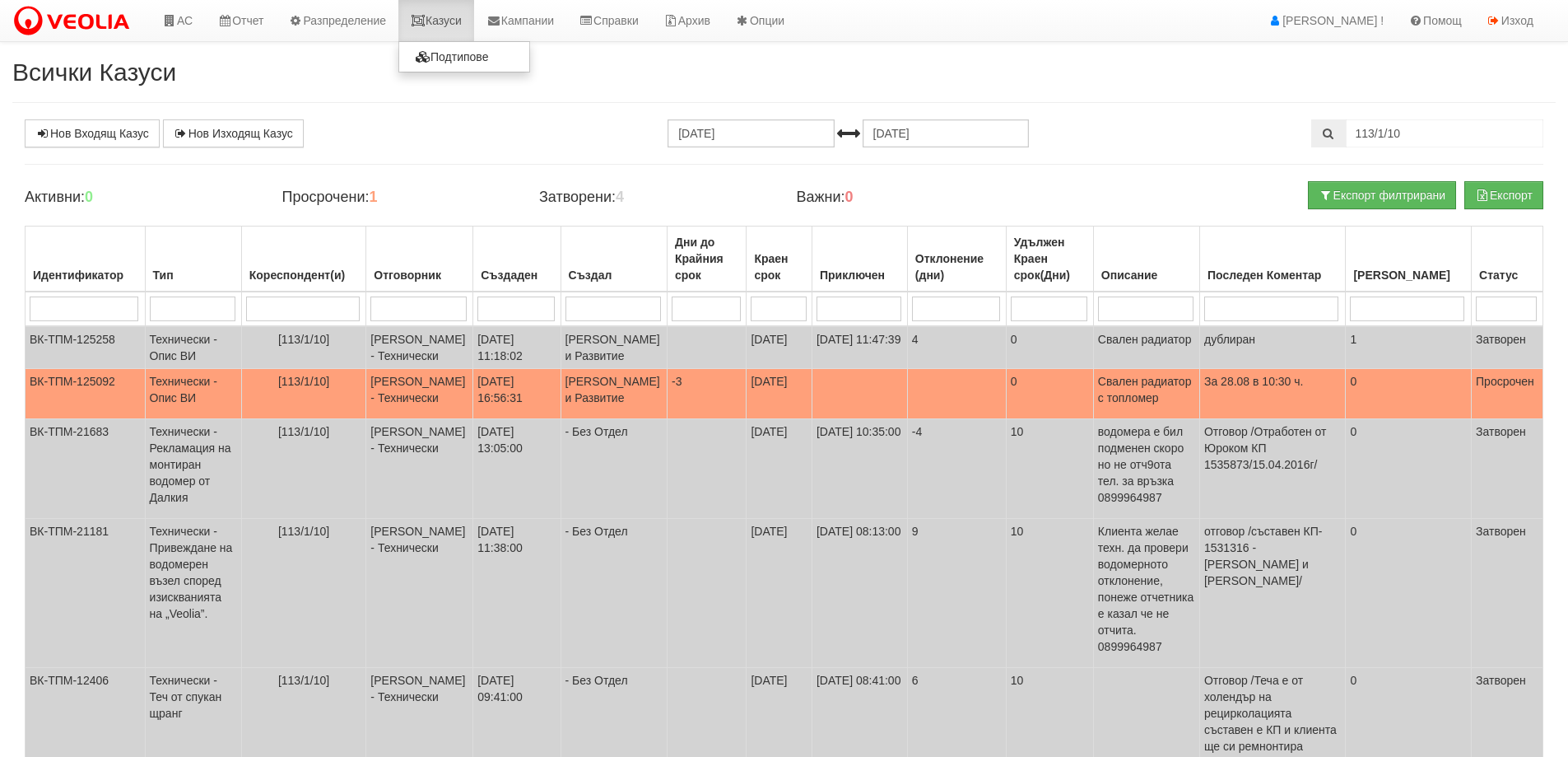
click at [460, 9] on link "Казуси" at bounding box center [436, 21] width 75 height 42
